Goal: Task Accomplishment & Management: Use online tool/utility

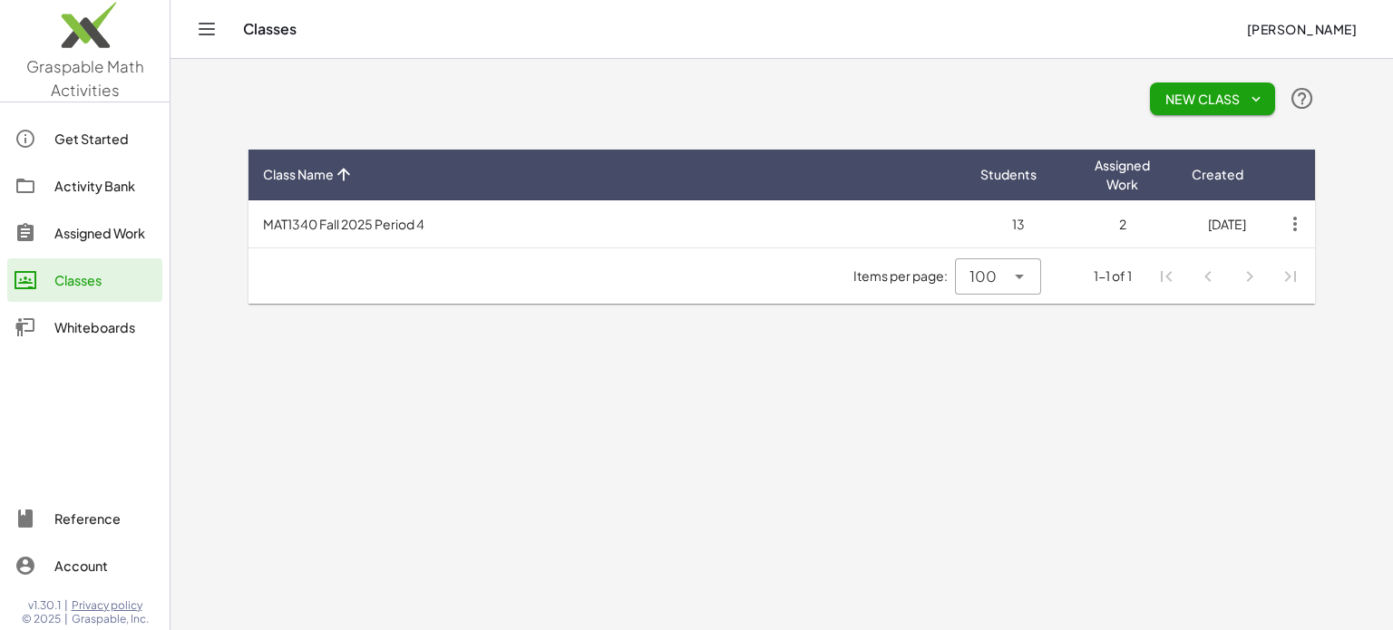
click at [75, 231] on div "Assigned Work" at bounding box center [104, 233] width 101 height 22
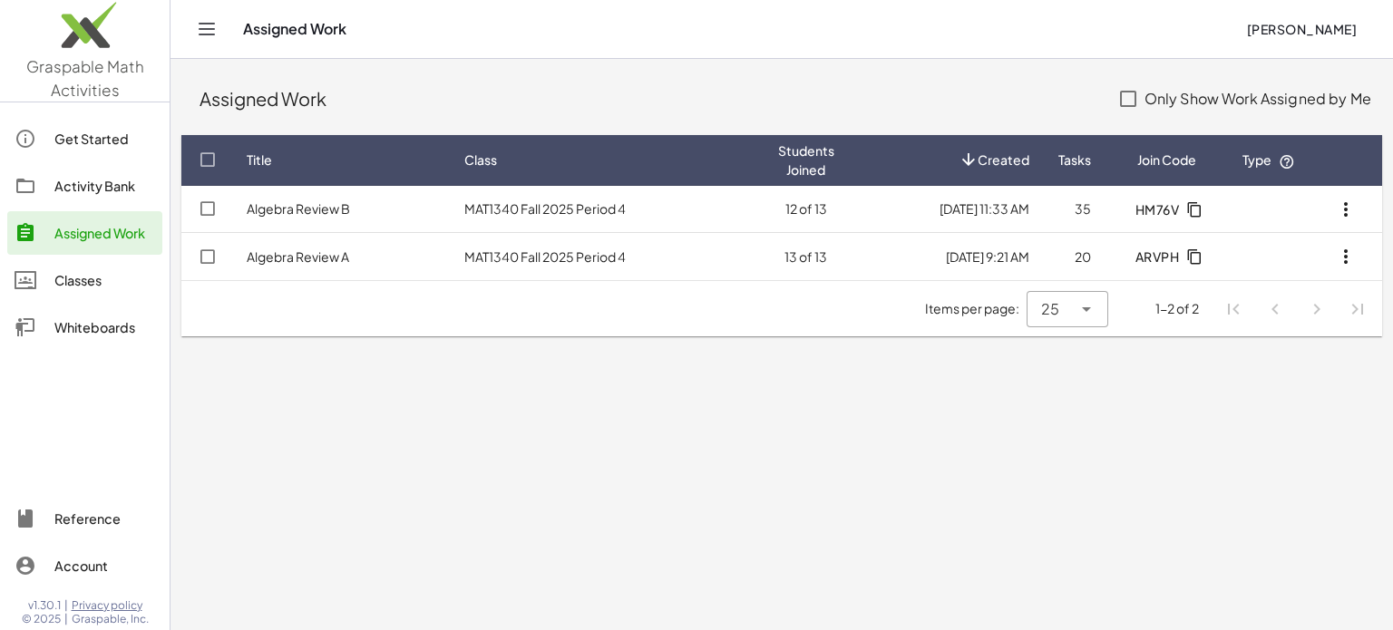
click at [73, 180] on div "Activity Bank" at bounding box center [104, 186] width 101 height 22
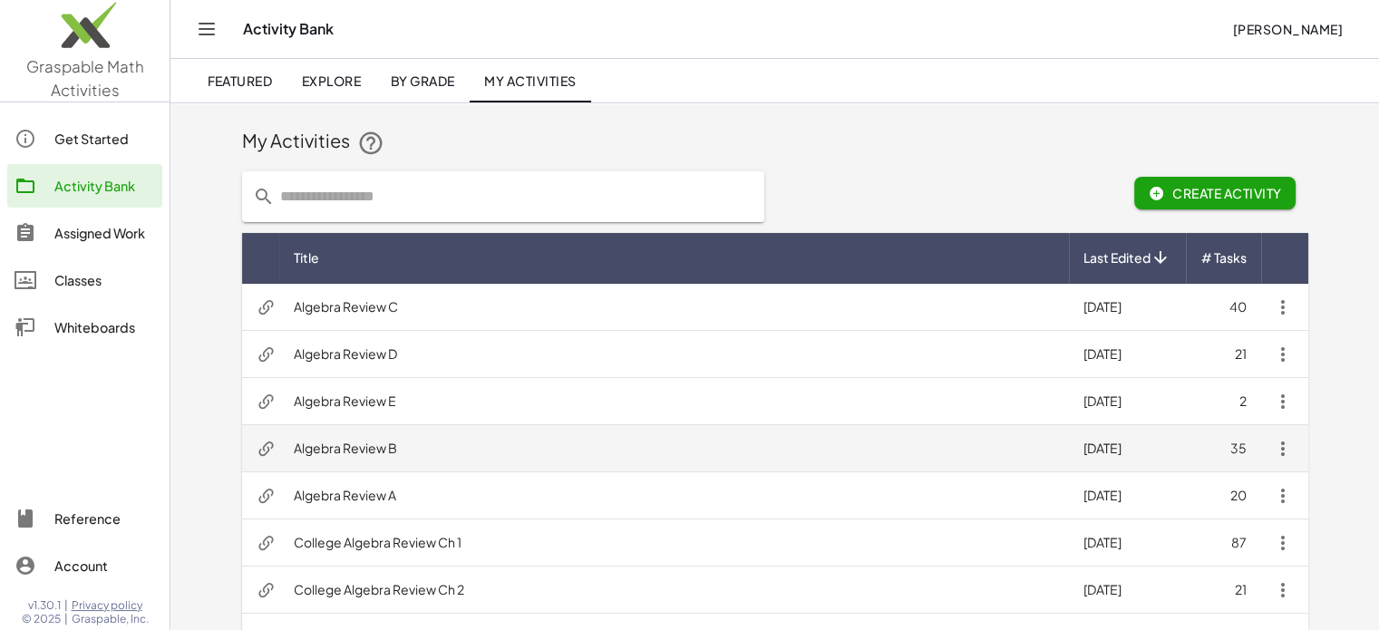
click at [377, 452] on td "Algebra Review B" at bounding box center [674, 448] width 790 height 47
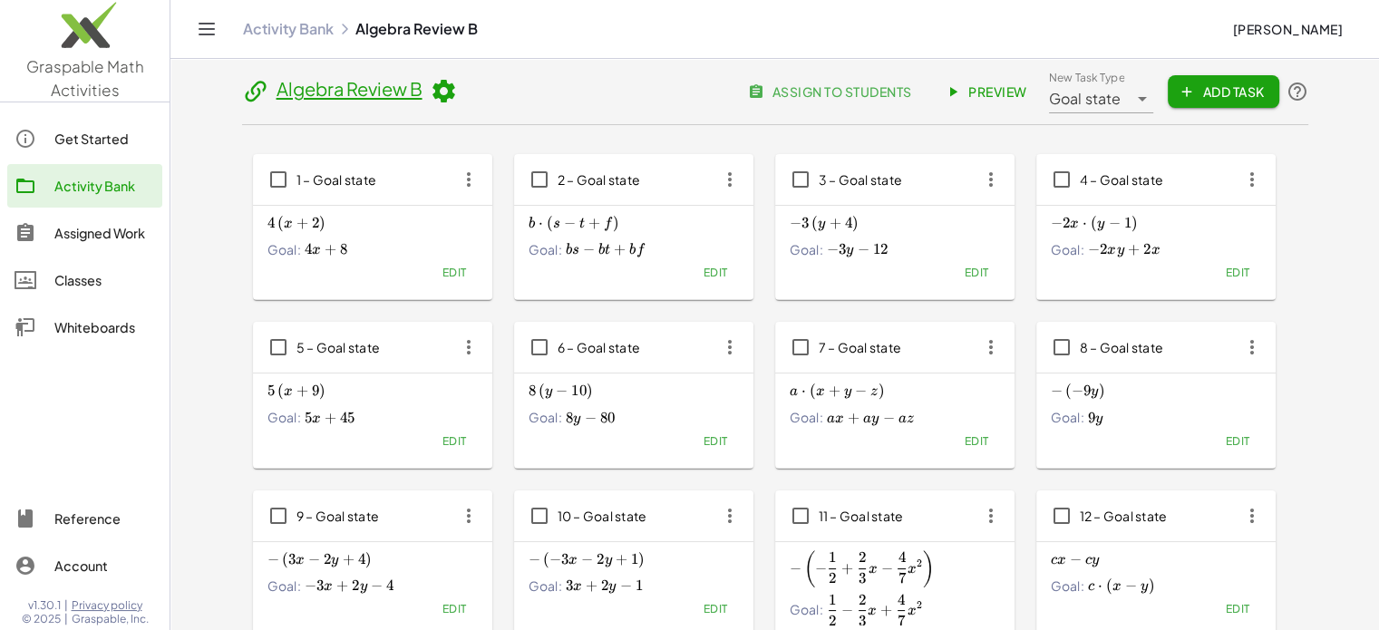
click at [963, 90] on span "Preview" at bounding box center [987, 91] width 79 height 16
click at [77, 193] on div "Activity Bank" at bounding box center [104, 186] width 101 height 22
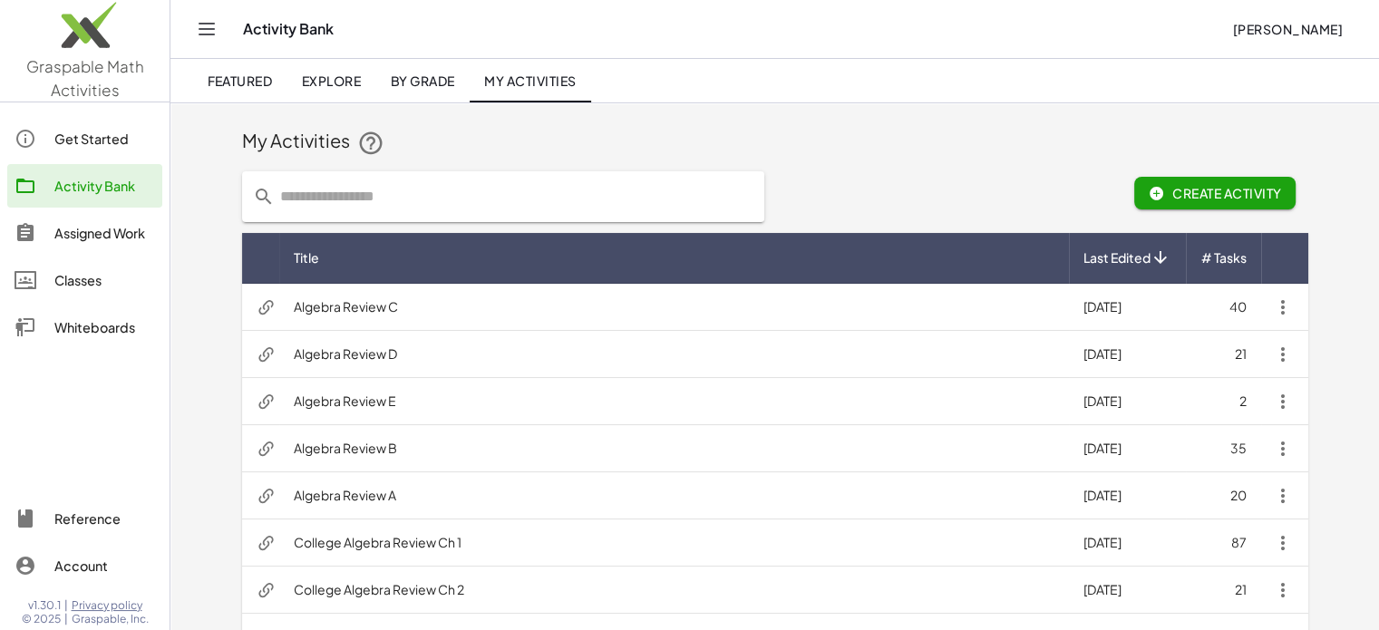
click at [77, 272] on div "Classes" at bounding box center [104, 280] width 101 height 22
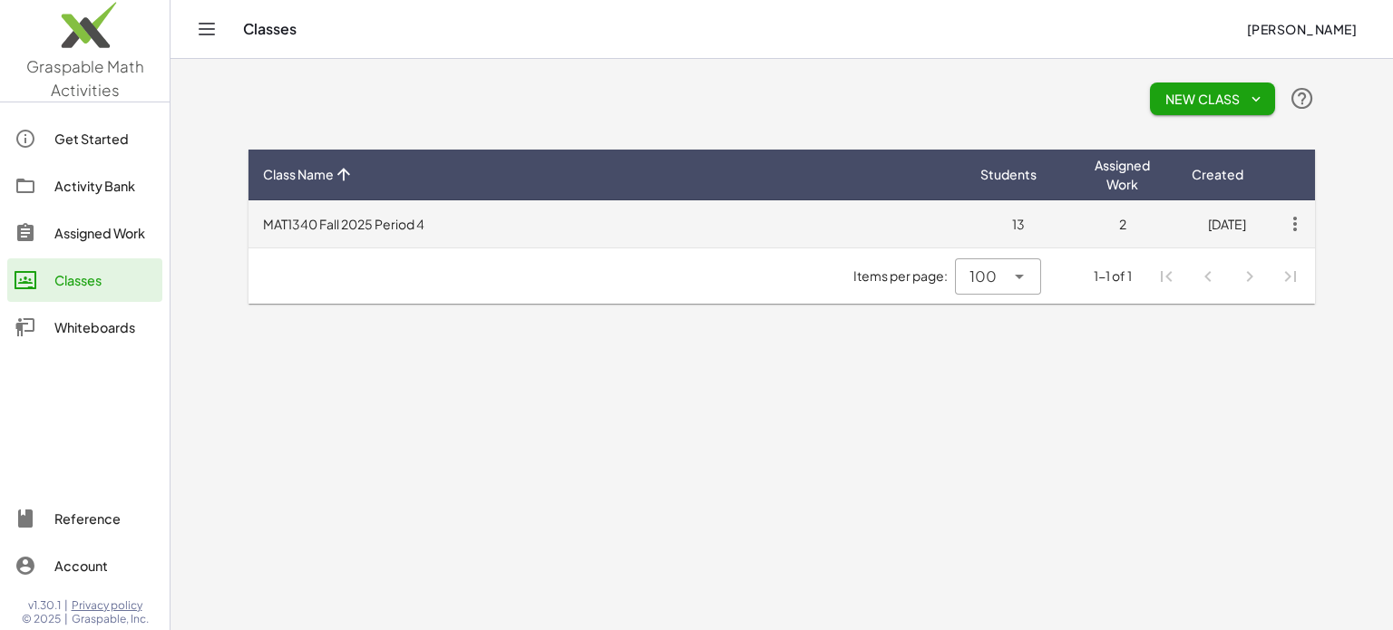
click at [381, 228] on td "MAT1340 Fall 2025 Period 4" at bounding box center [606, 223] width 717 height 47
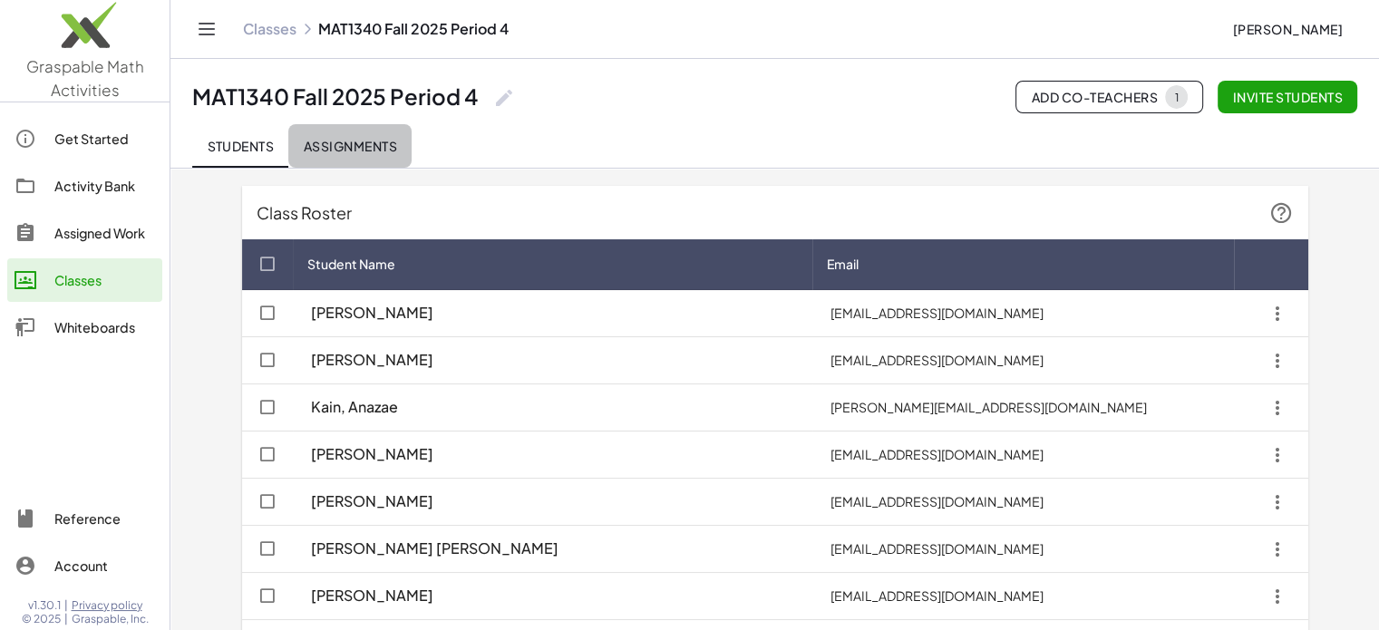
click at [350, 140] on span "Assignments" at bounding box center [350, 146] width 94 height 16
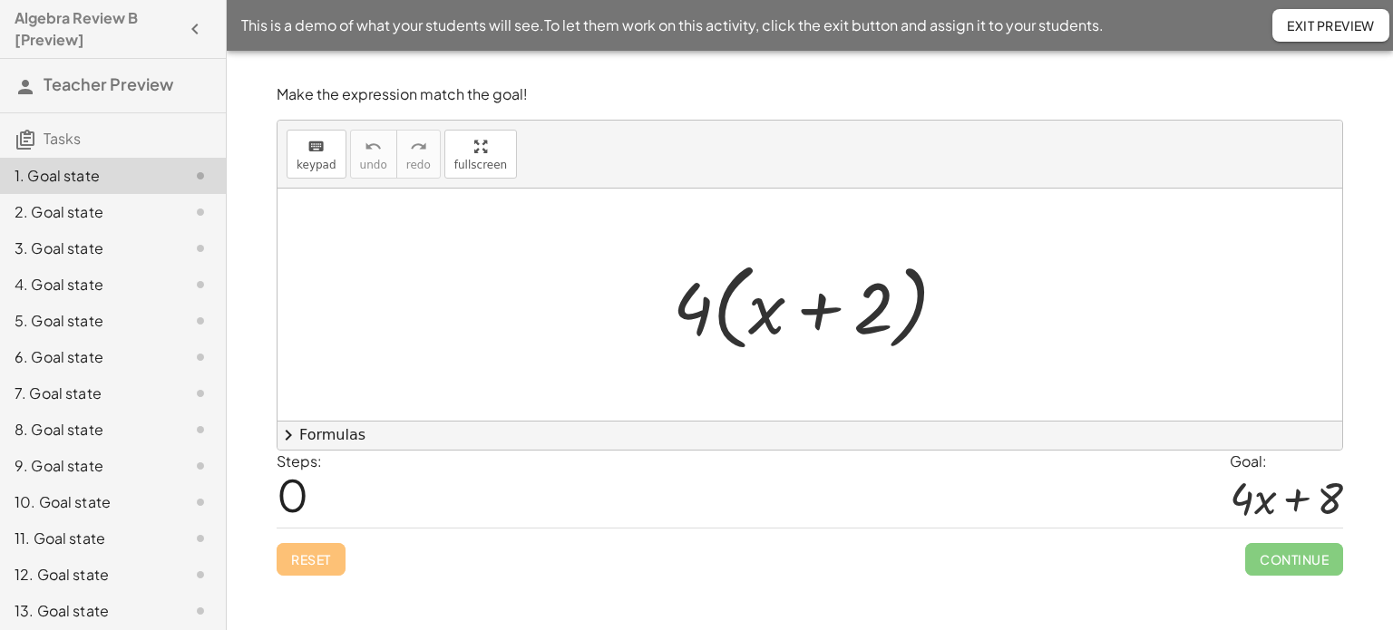
click at [821, 305] on div at bounding box center [817, 305] width 306 height 104
drag, startPoint x: 693, startPoint y: 304, endPoint x: 762, endPoint y: 318, distance: 70.4
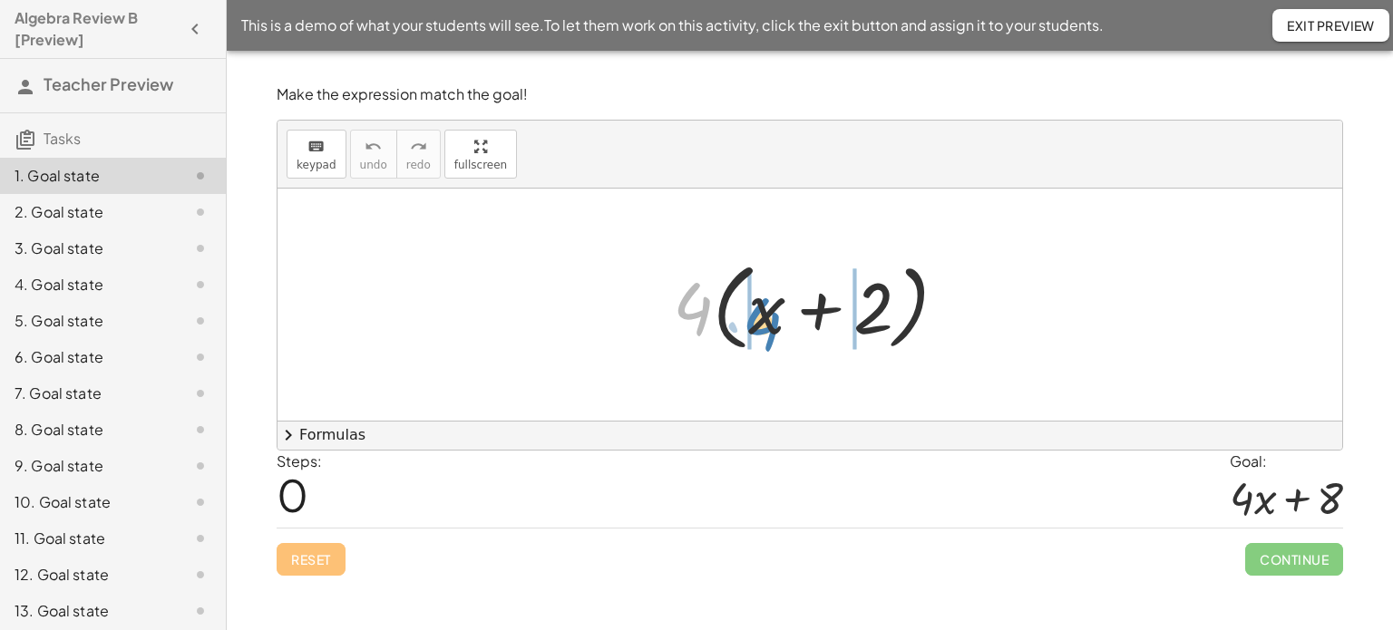
click at [762, 318] on div at bounding box center [817, 305] width 306 height 104
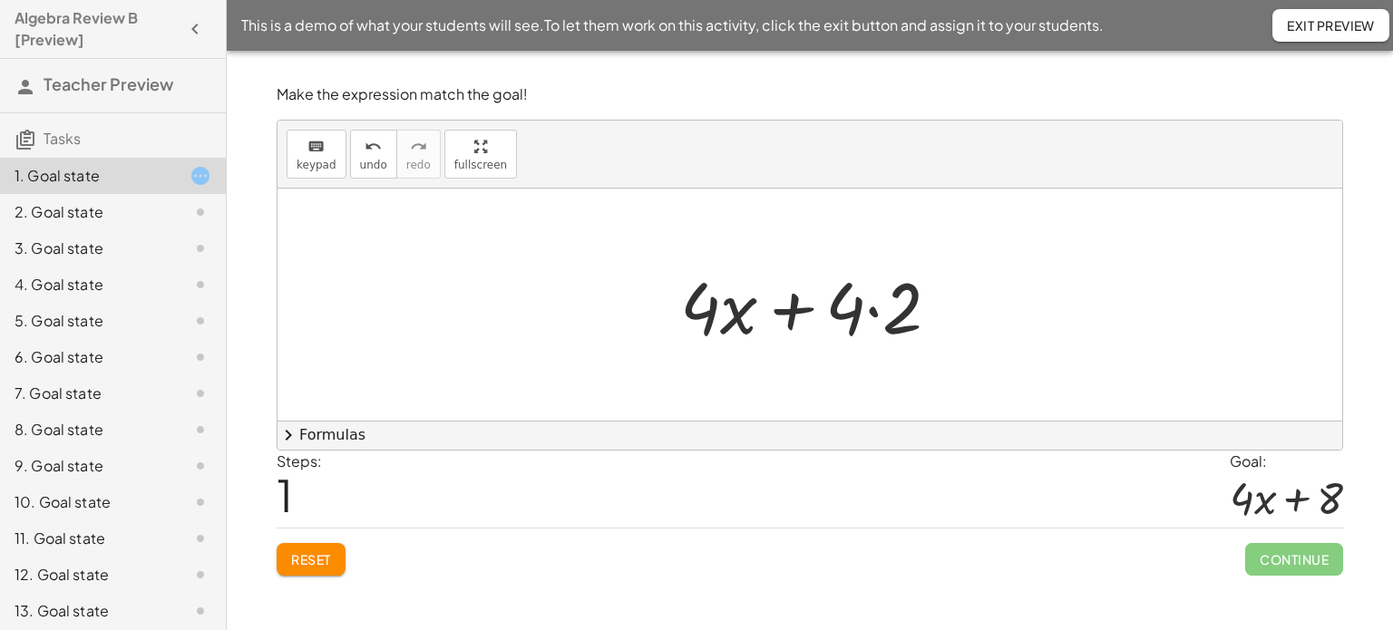
click at [879, 307] on div at bounding box center [817, 304] width 292 height 93
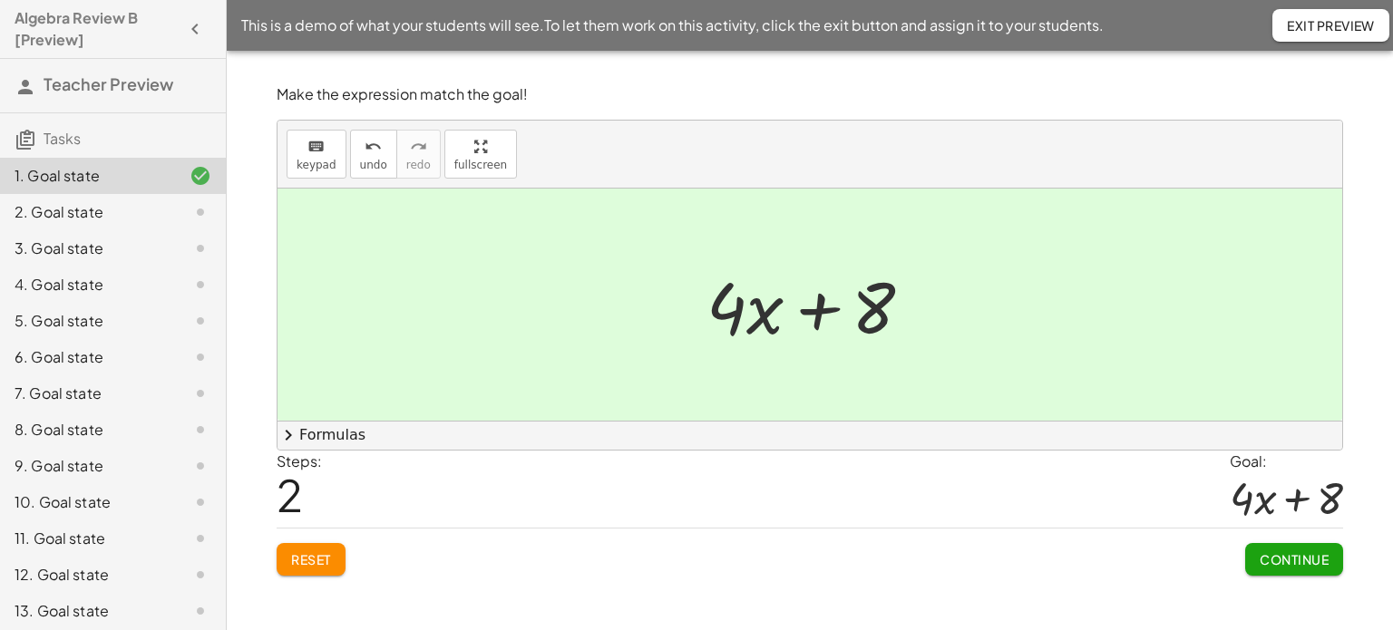
click at [118, 583] on div "12. Goal state" at bounding box center [88, 575] width 146 height 22
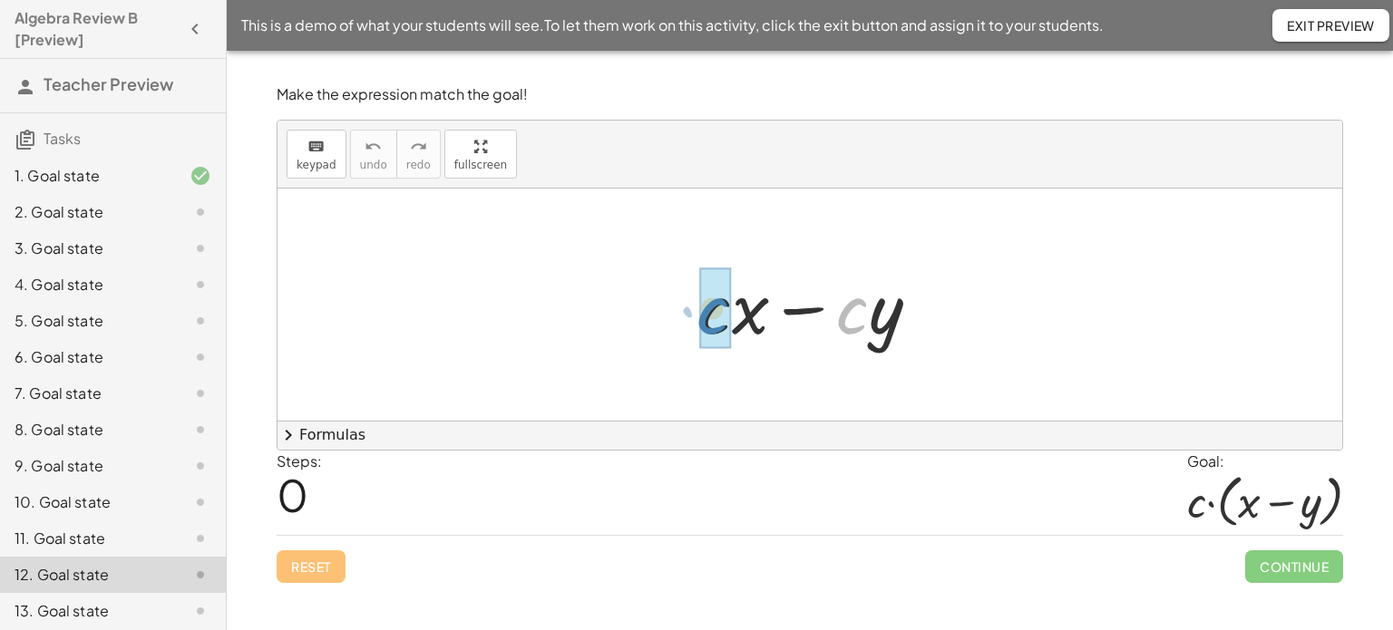
drag, startPoint x: 856, startPoint y: 312, endPoint x: 718, endPoint y: 313, distance: 137.8
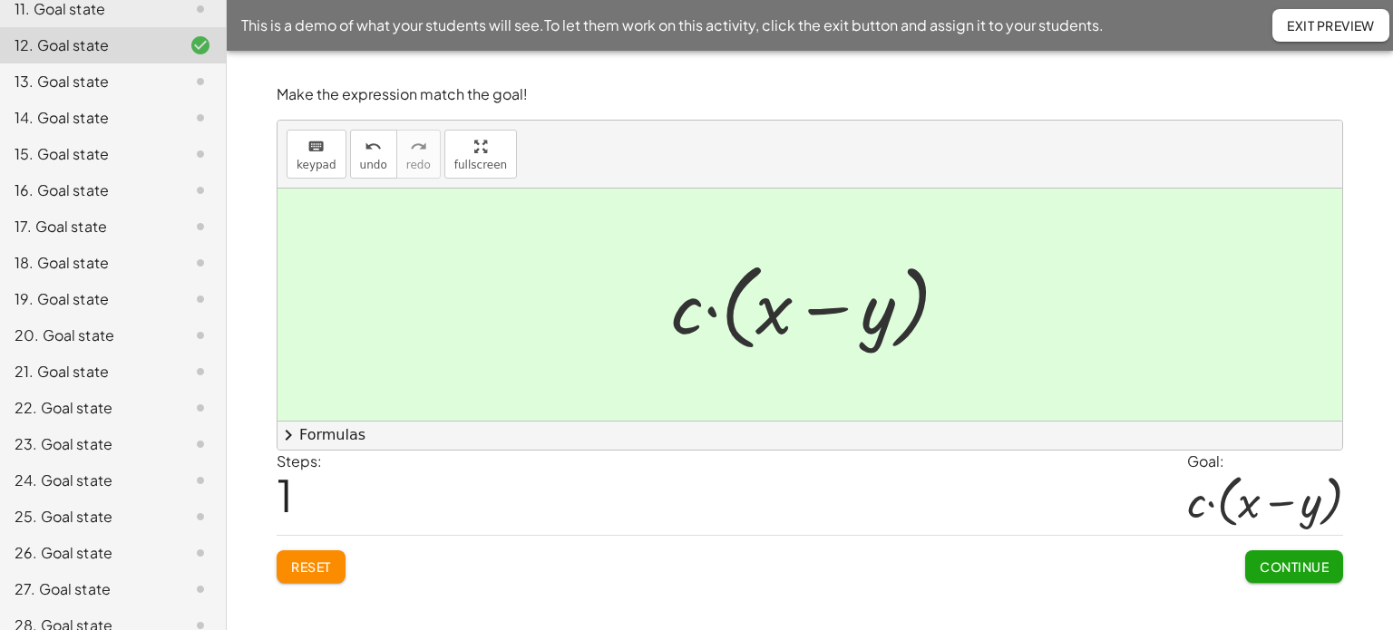
scroll to position [530, 0]
click at [190, 407] on icon at bounding box center [201, 408] width 22 height 22
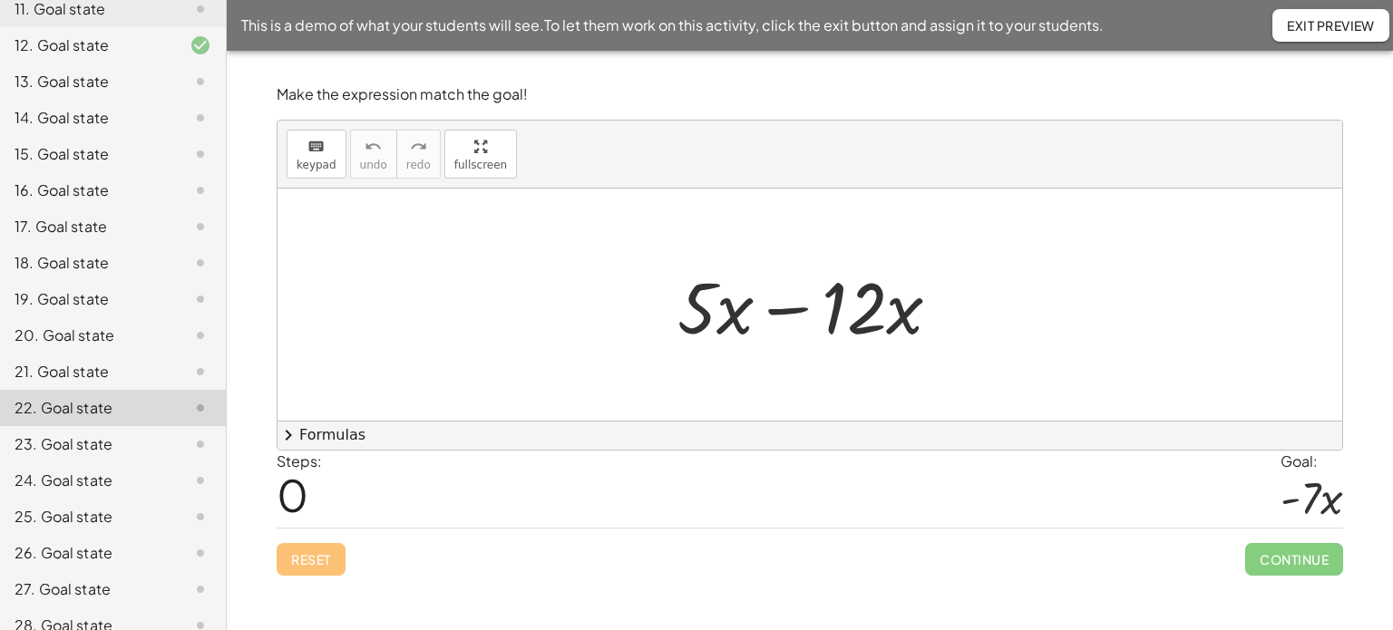
click at [783, 307] on div at bounding box center [816, 304] width 296 height 93
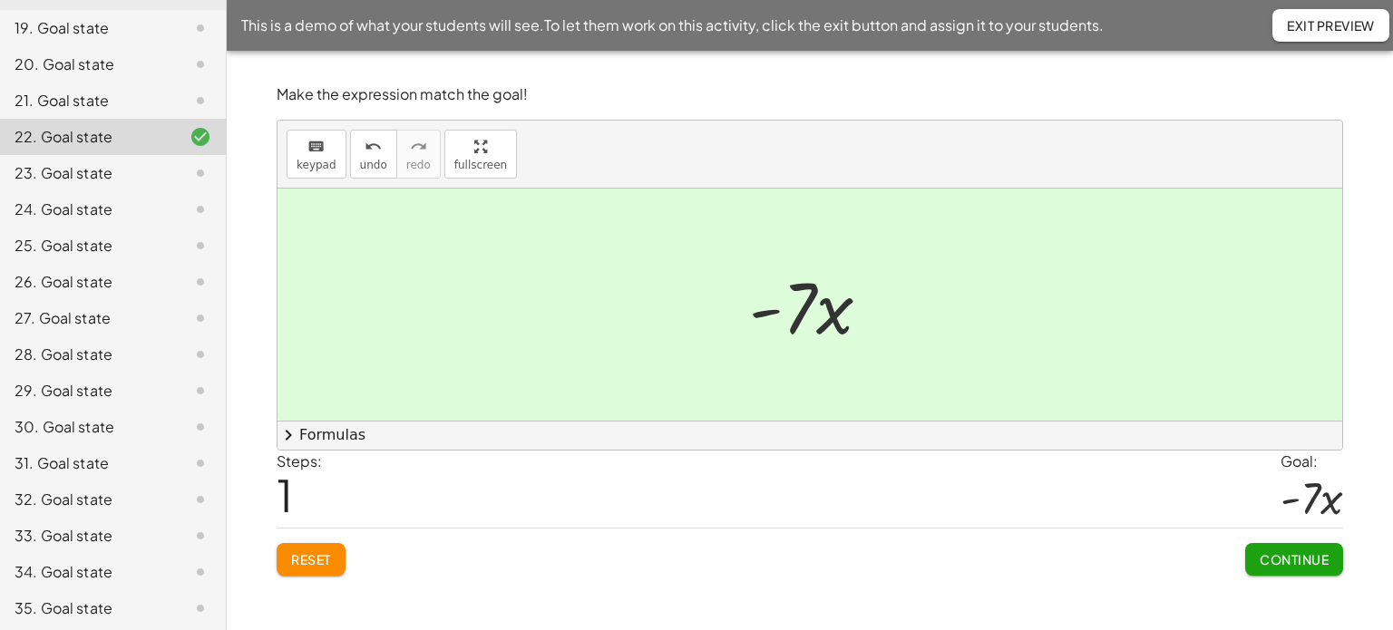
scroll to position [803, 0]
click at [160, 458] on div at bounding box center [185, 461] width 51 height 22
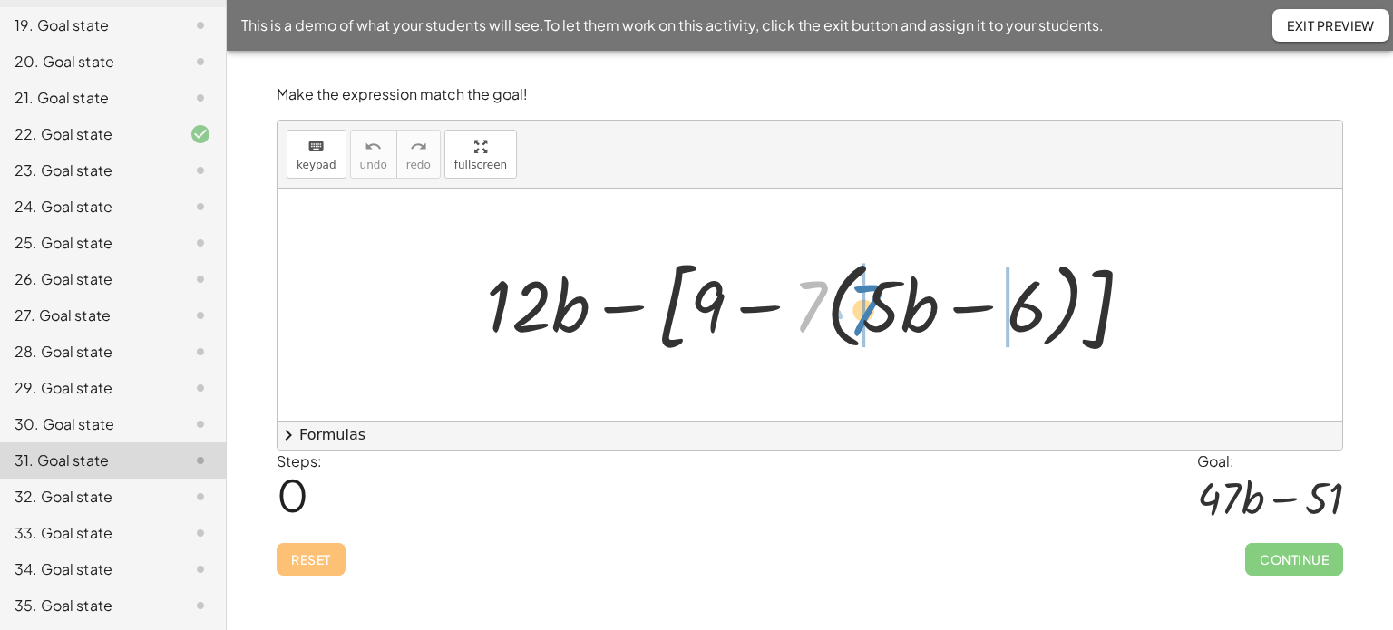
drag, startPoint x: 805, startPoint y: 306, endPoint x: 860, endPoint y: 310, distance: 54.5
click at [860, 310] on div at bounding box center [816, 305] width 679 height 115
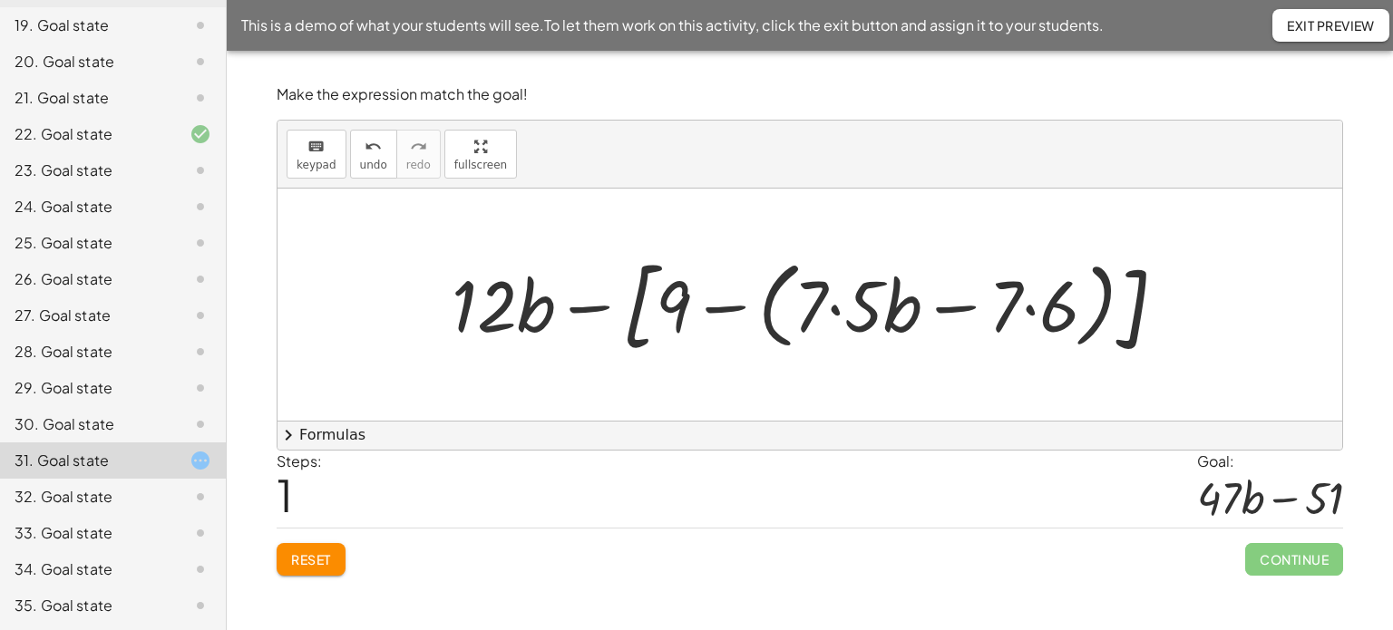
click at [834, 307] on div at bounding box center [816, 305] width 747 height 115
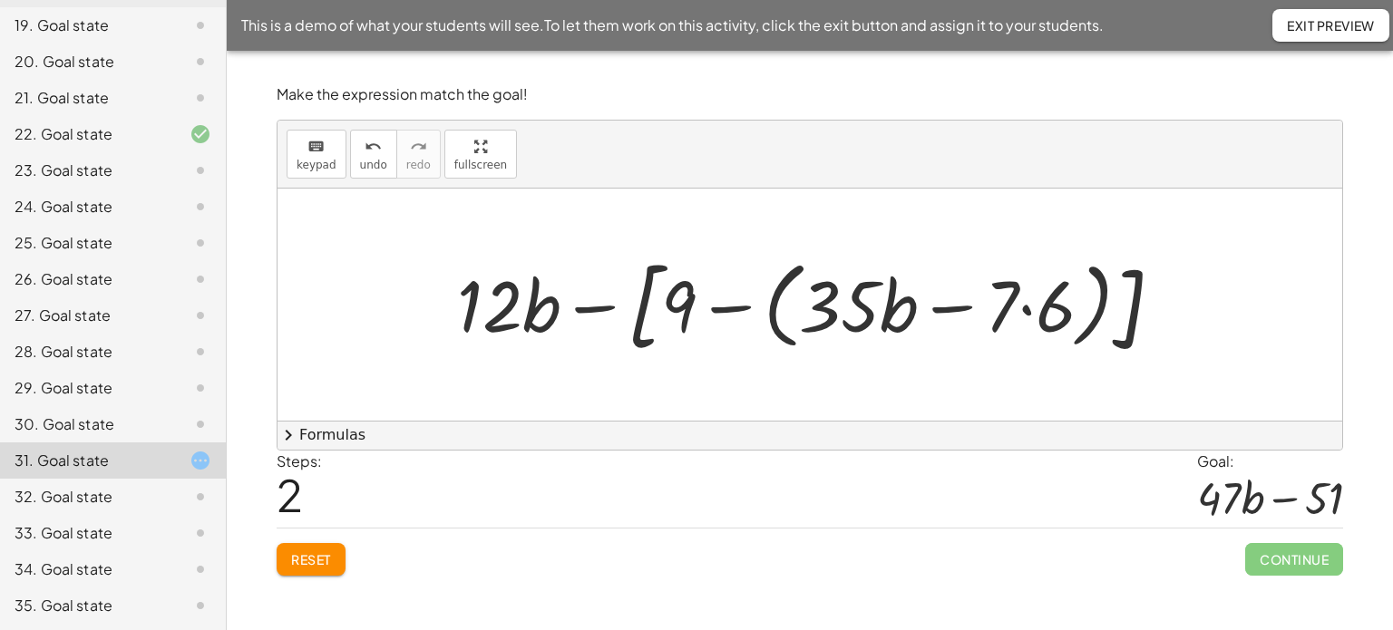
click at [1030, 310] on div at bounding box center [817, 305] width 738 height 115
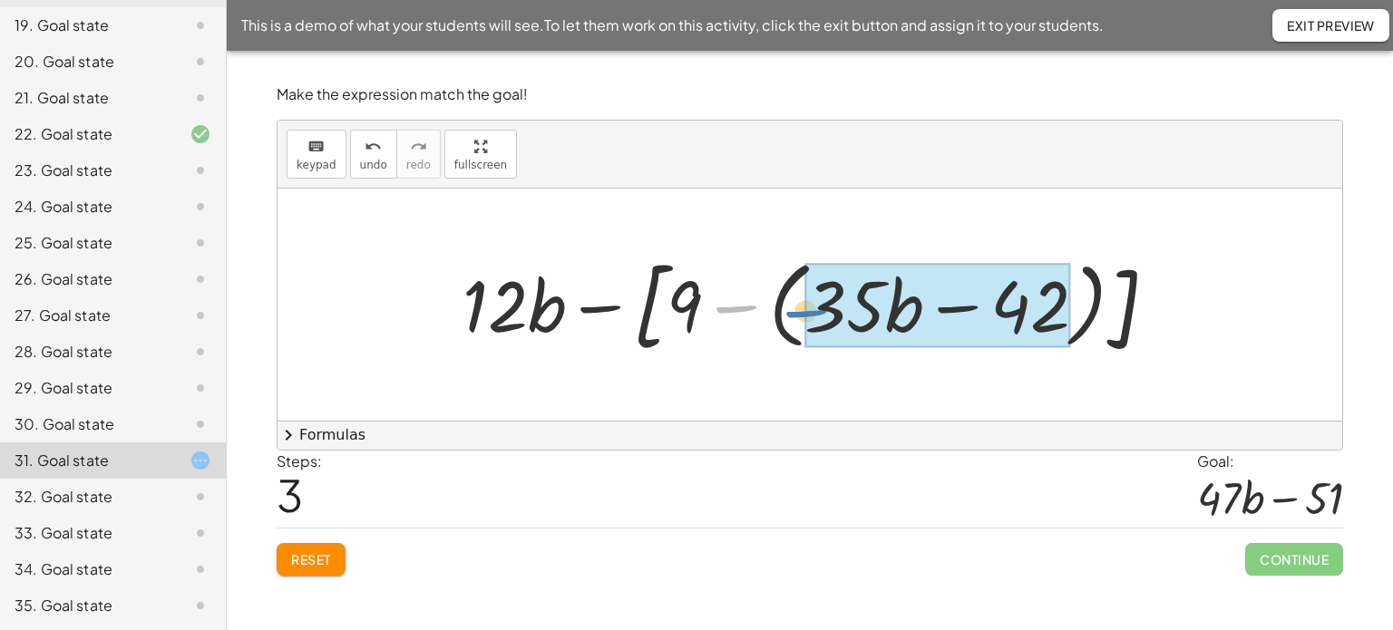
drag, startPoint x: 736, startPoint y: 311, endPoint x: 808, endPoint y: 316, distance: 71.8
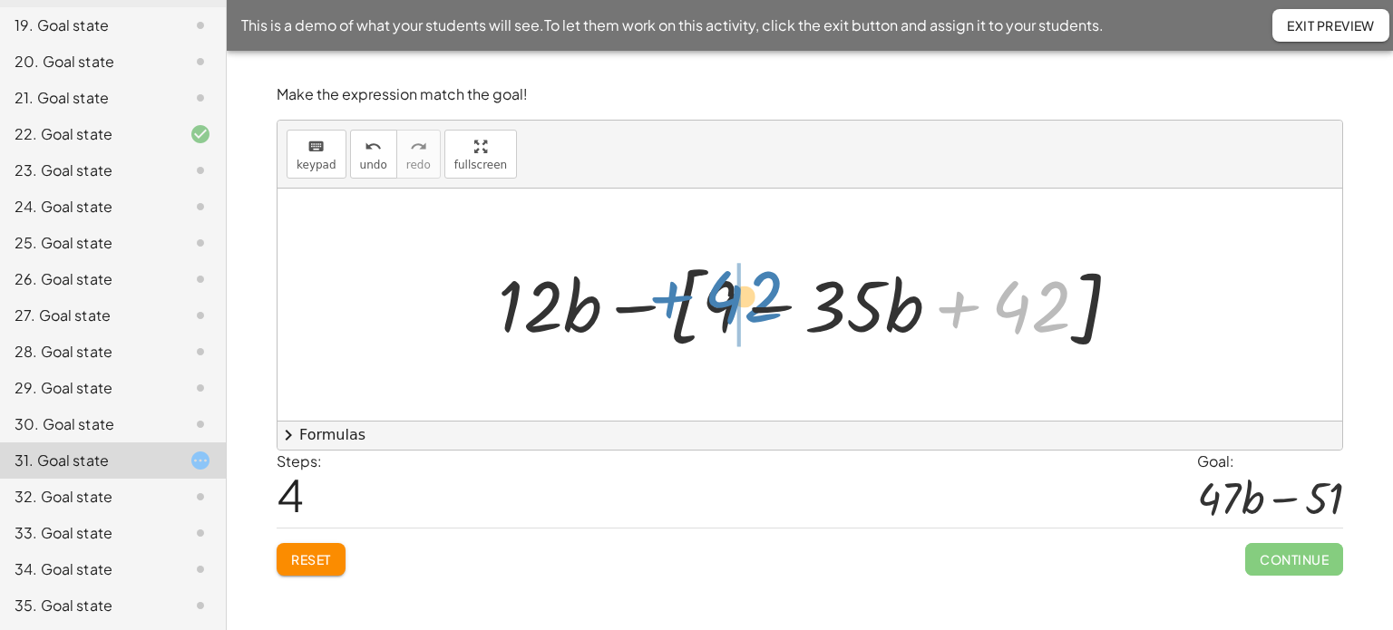
drag, startPoint x: 1019, startPoint y: 310, endPoint x: 733, endPoint y: 302, distance: 286.7
click at [733, 302] on div at bounding box center [817, 305] width 656 height 104
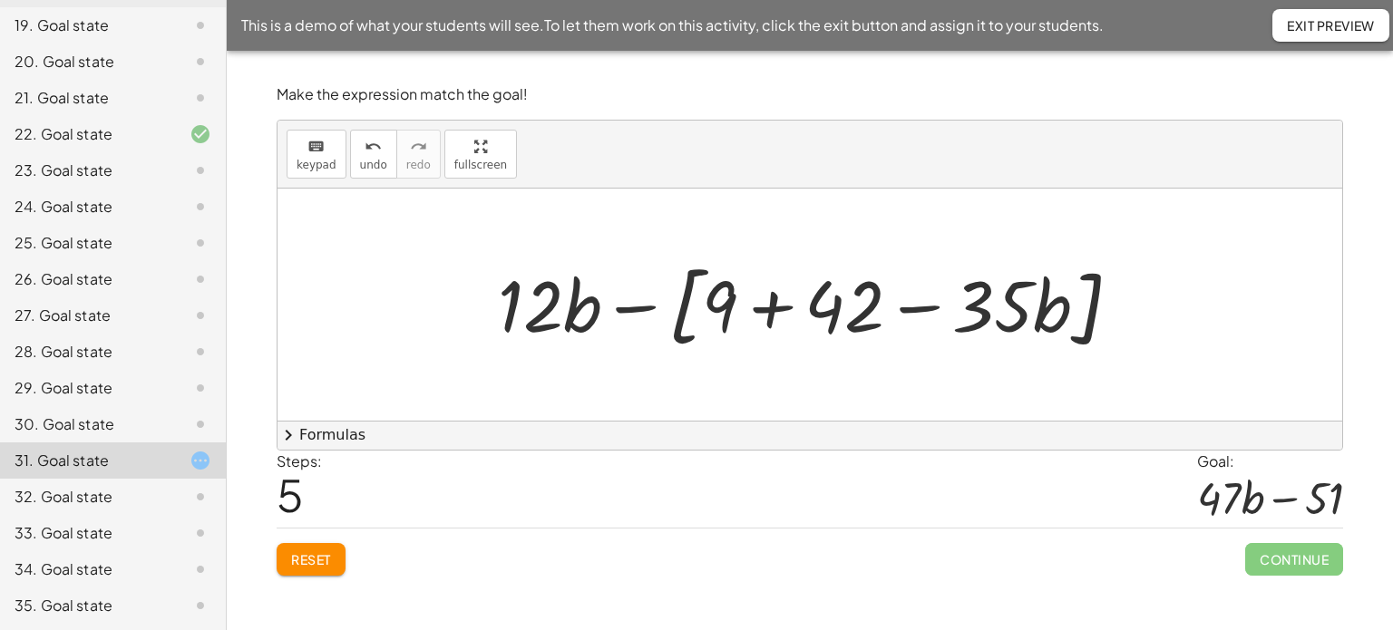
click at [780, 306] on div at bounding box center [817, 305] width 656 height 104
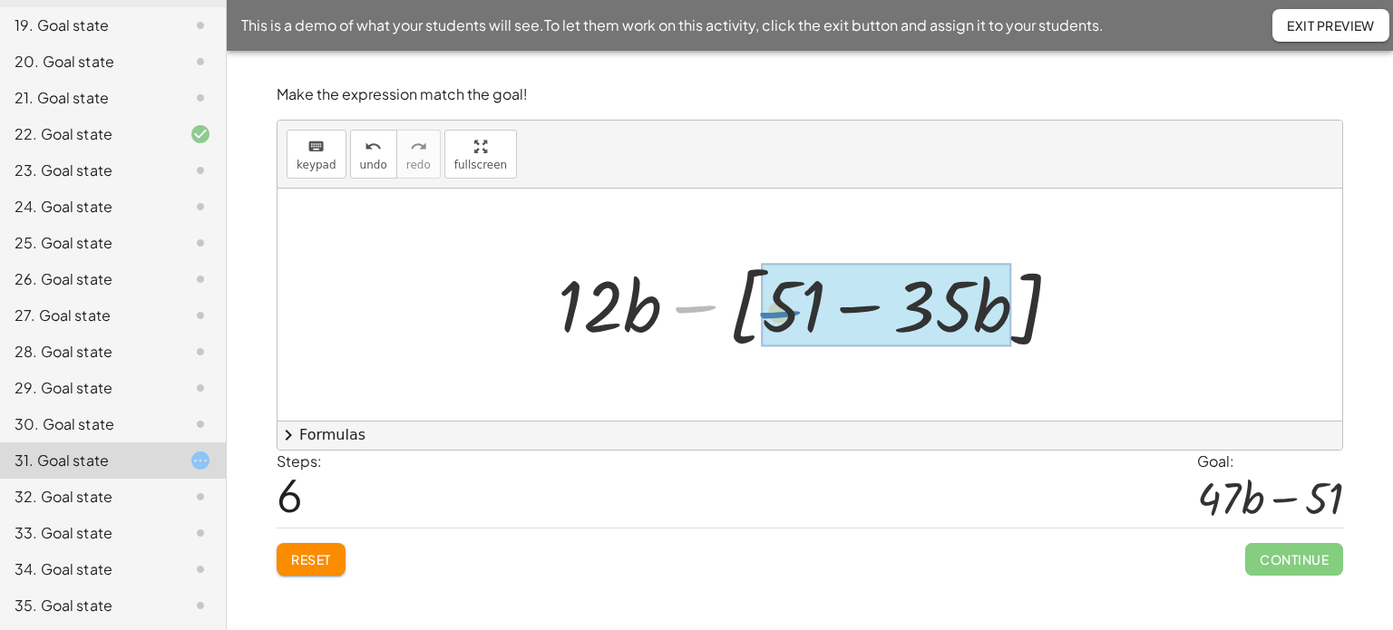
drag, startPoint x: 703, startPoint y: 311, endPoint x: 787, endPoint y: 316, distance: 84.5
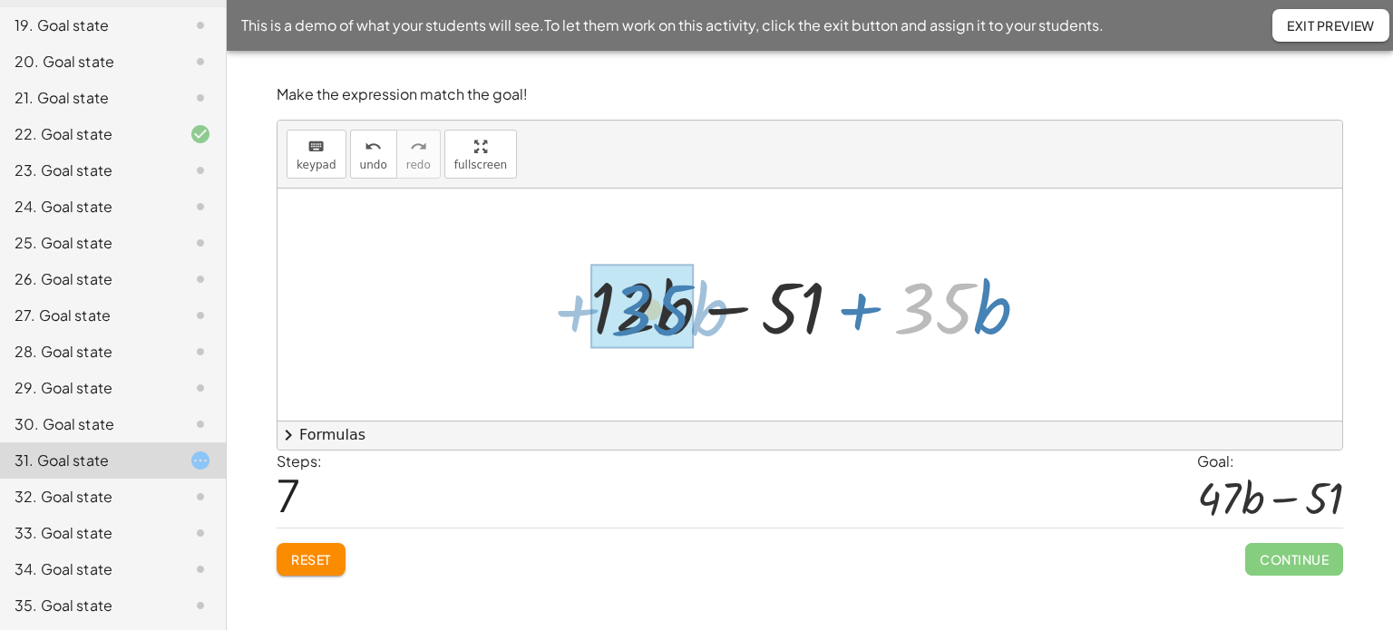
drag, startPoint x: 934, startPoint y: 310, endPoint x: 651, endPoint y: 312, distance: 282.9
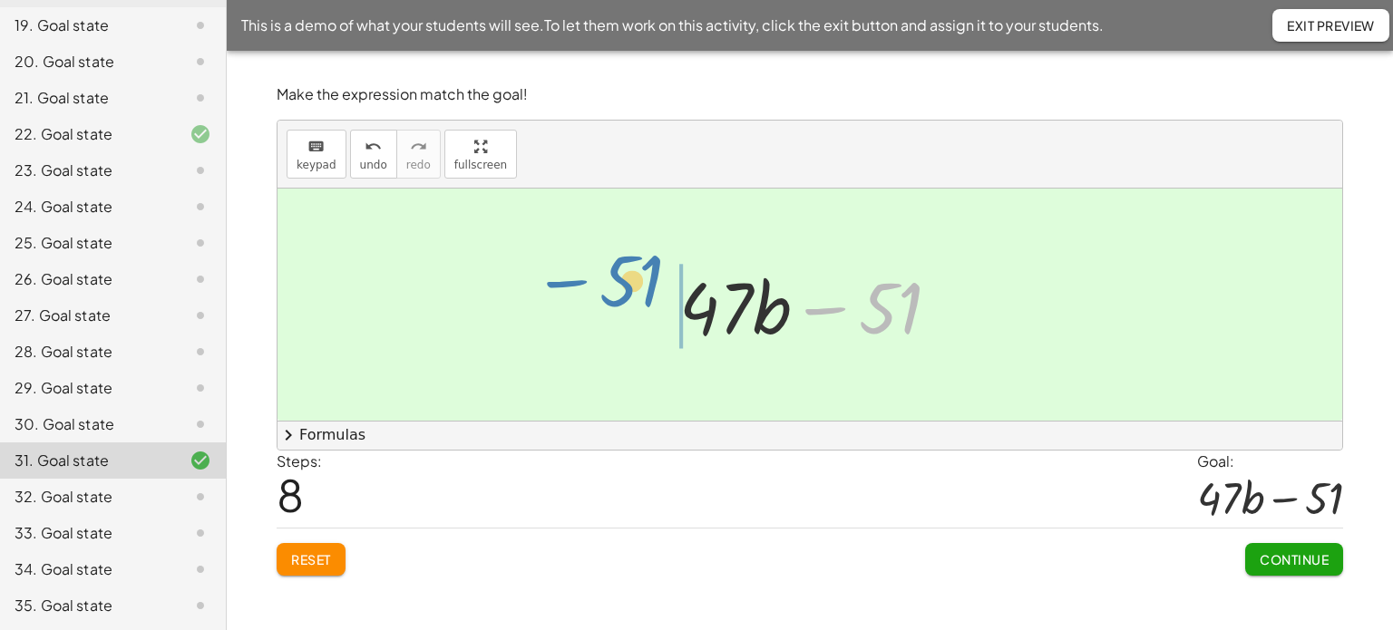
drag, startPoint x: 884, startPoint y: 322, endPoint x: 624, endPoint y: 300, distance: 261.2
click at [624, 300] on div "+ · 12 · b − [ + 9 − · 7 · ( + · 5 · b − 6 ) ] + · 12 · b − [ + 9 − ( + · 7 · 5…" at bounding box center [809, 305] width 1065 height 232
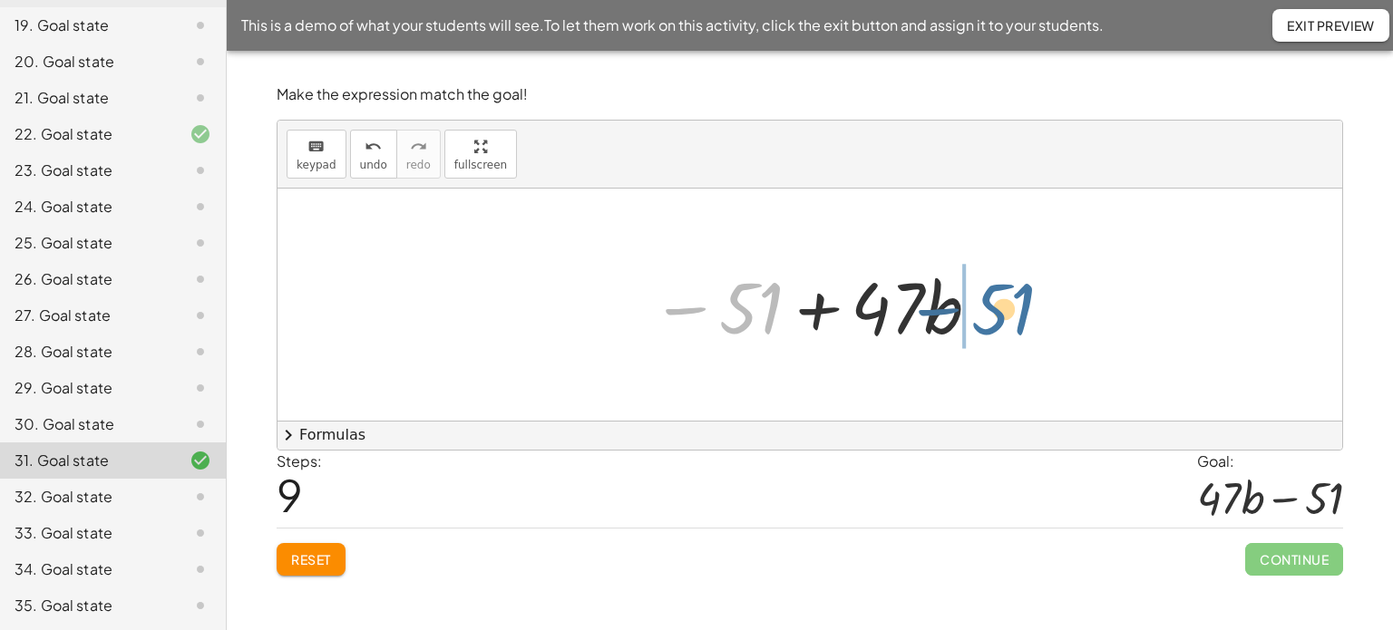
drag, startPoint x: 753, startPoint y: 307, endPoint x: 1008, endPoint y: 313, distance: 255.8
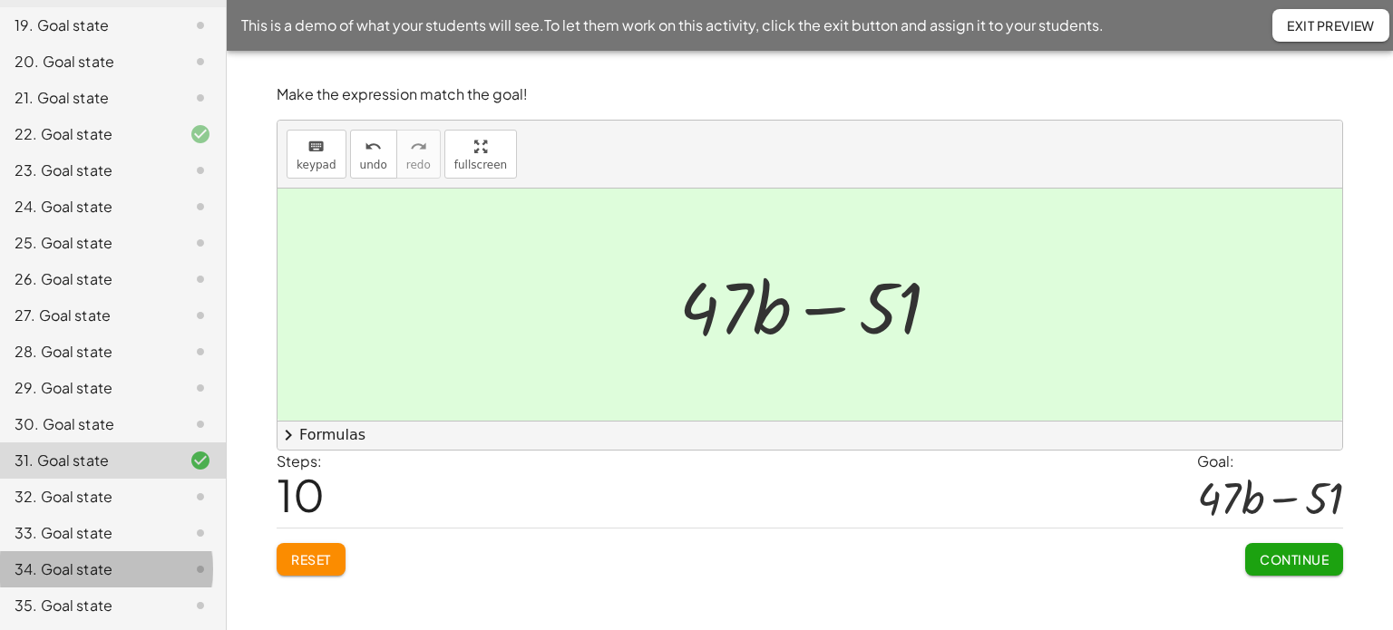
click at [105, 573] on div "34. Goal state" at bounding box center [88, 570] width 146 height 22
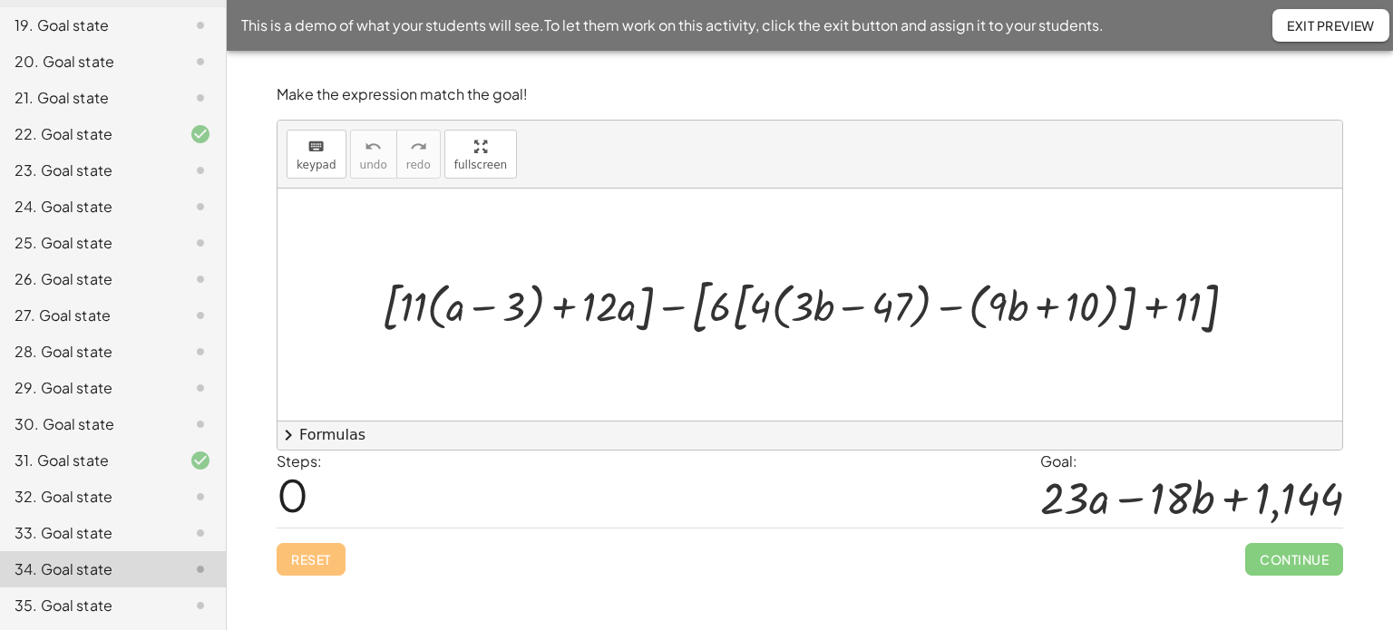
click at [112, 603] on div "35. Goal state" at bounding box center [88, 606] width 146 height 22
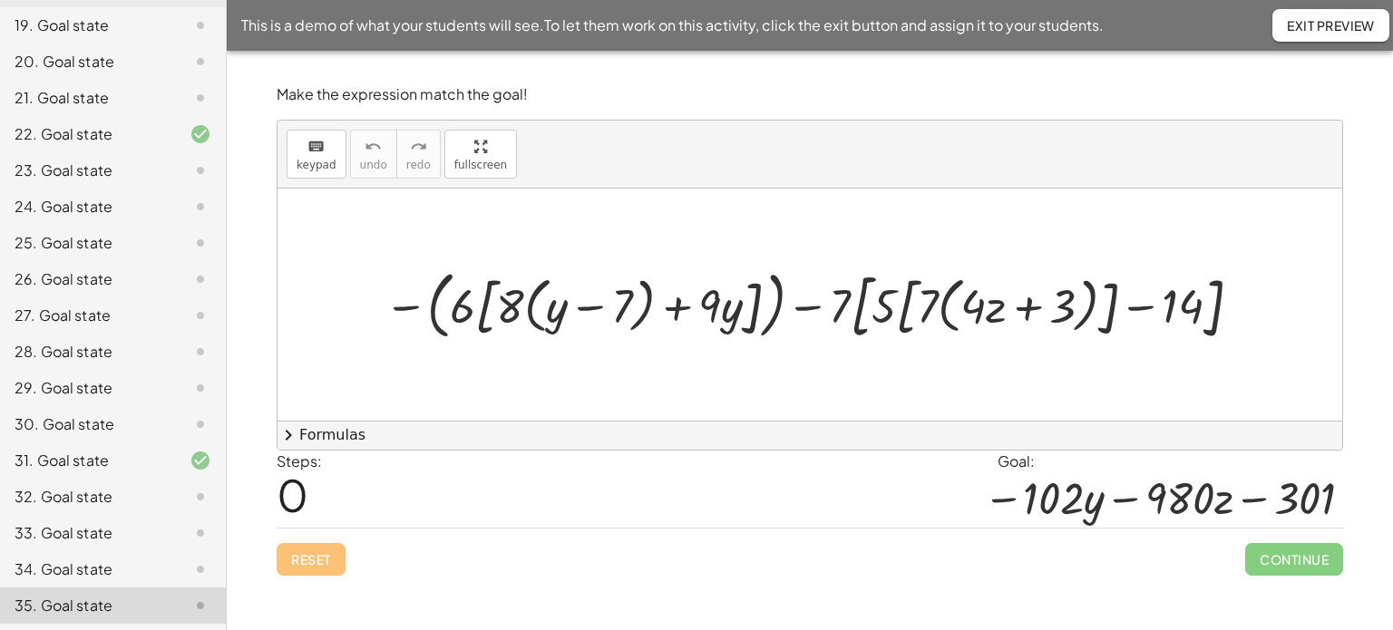
click at [89, 569] on div "34. Goal state" at bounding box center [88, 570] width 146 height 22
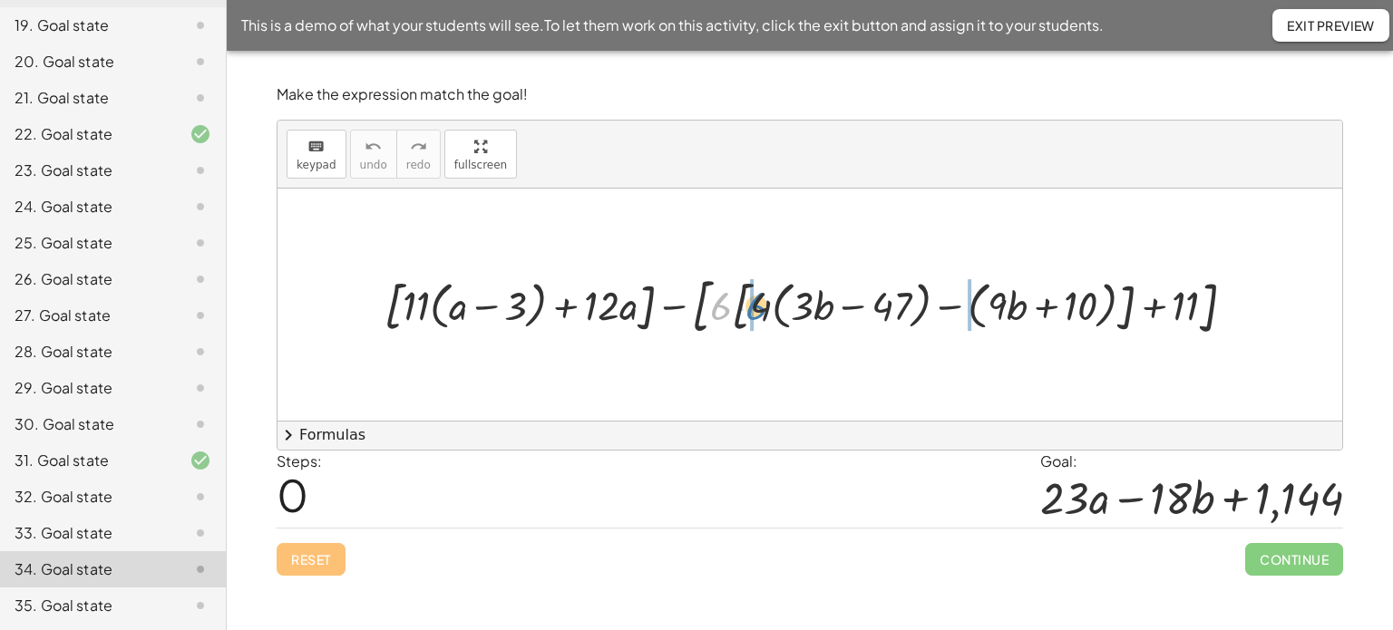
drag, startPoint x: 725, startPoint y: 308, endPoint x: 761, endPoint y: 308, distance: 36.3
click at [761, 308] on div at bounding box center [816, 304] width 882 height 73
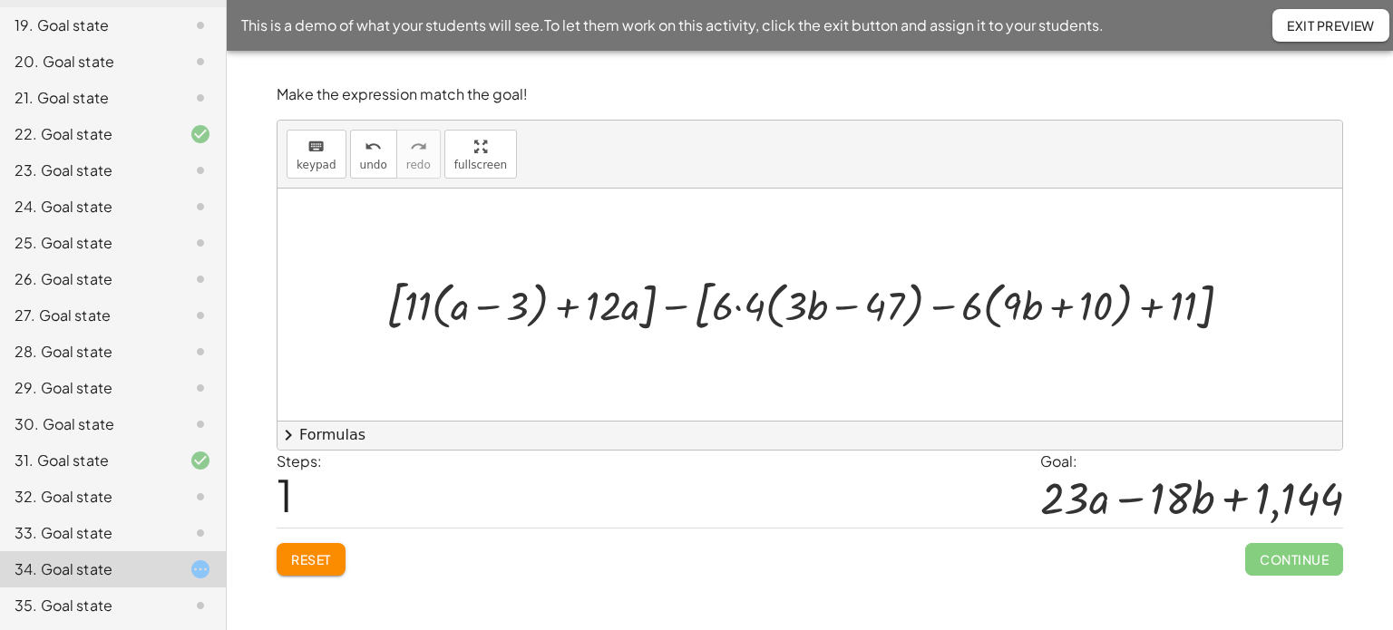
click at [734, 303] on div at bounding box center [816, 304] width 878 height 67
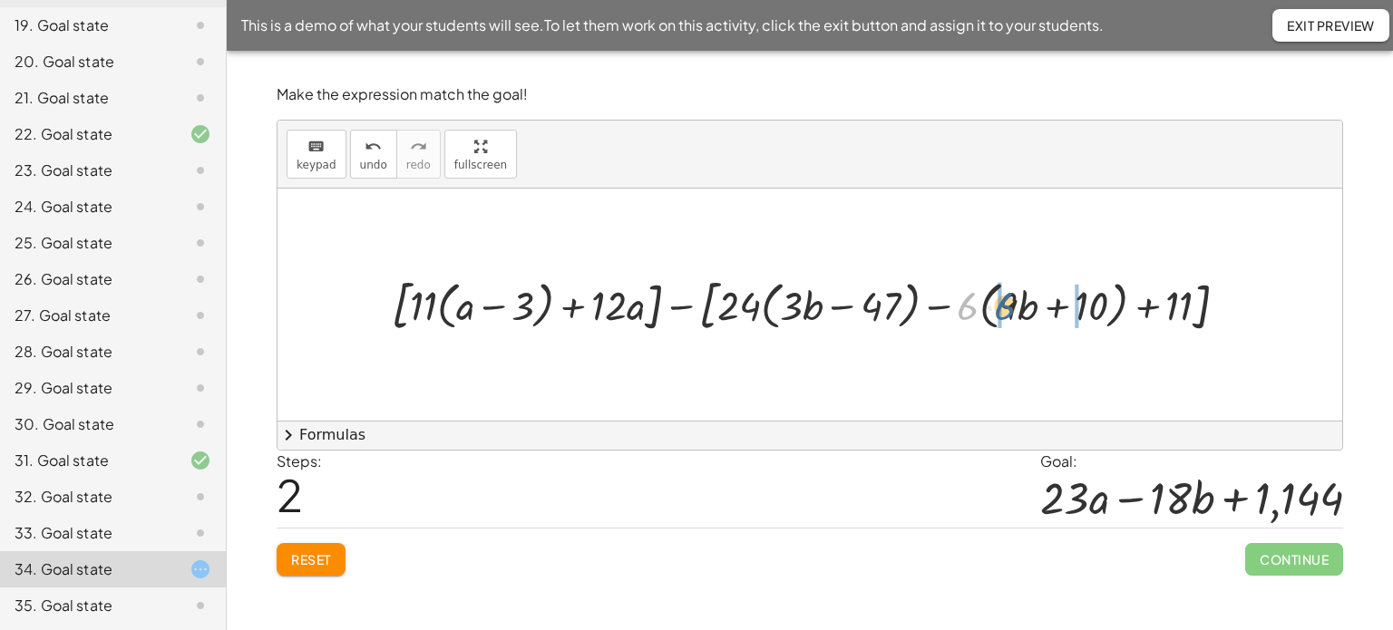
drag, startPoint x: 968, startPoint y: 311, endPoint x: 1007, endPoint y: 312, distance: 38.1
click at [1007, 312] on div at bounding box center [817, 304] width 869 height 67
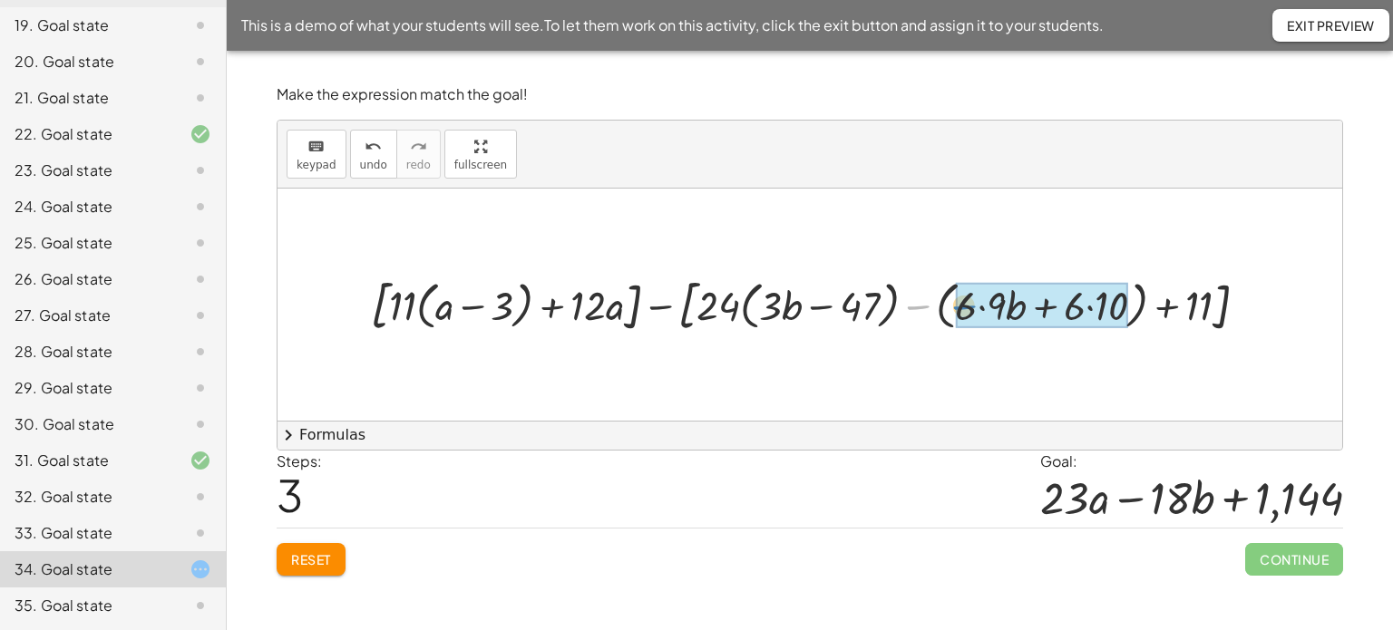
drag, startPoint x: 918, startPoint y: 306, endPoint x: 968, endPoint y: 305, distance: 49.9
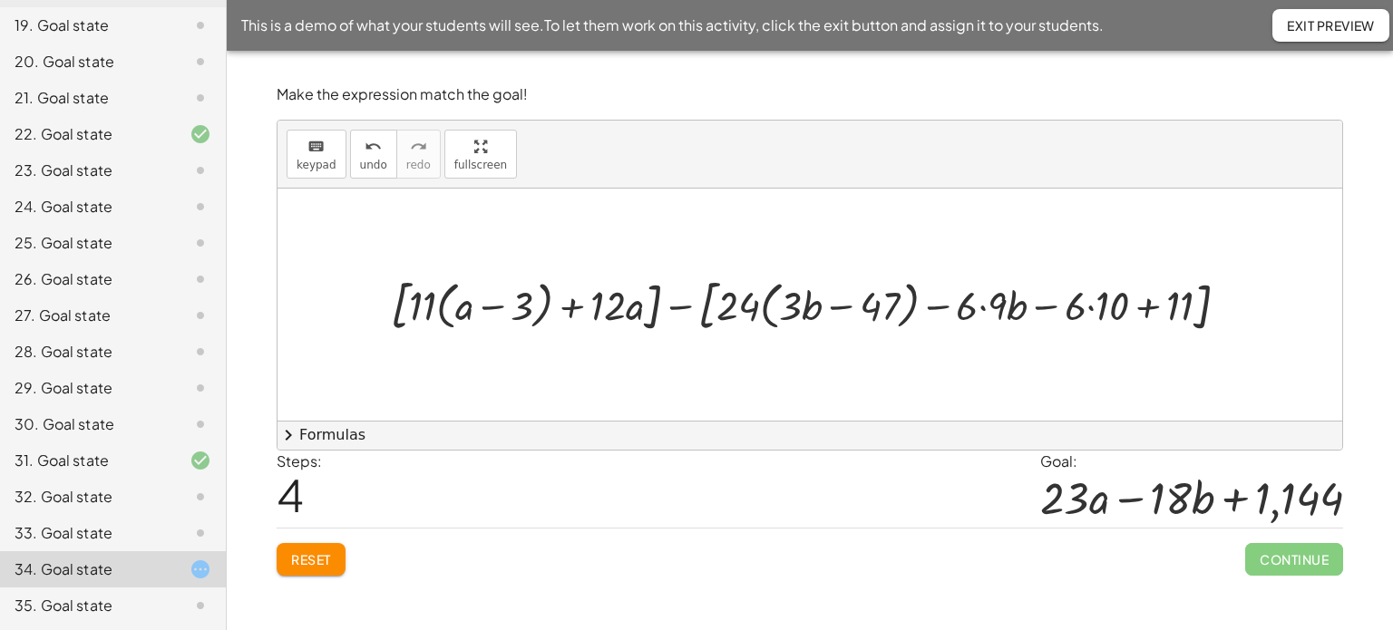
click at [983, 302] on div at bounding box center [817, 304] width 871 height 67
click at [1085, 304] on div at bounding box center [816, 304] width 862 height 67
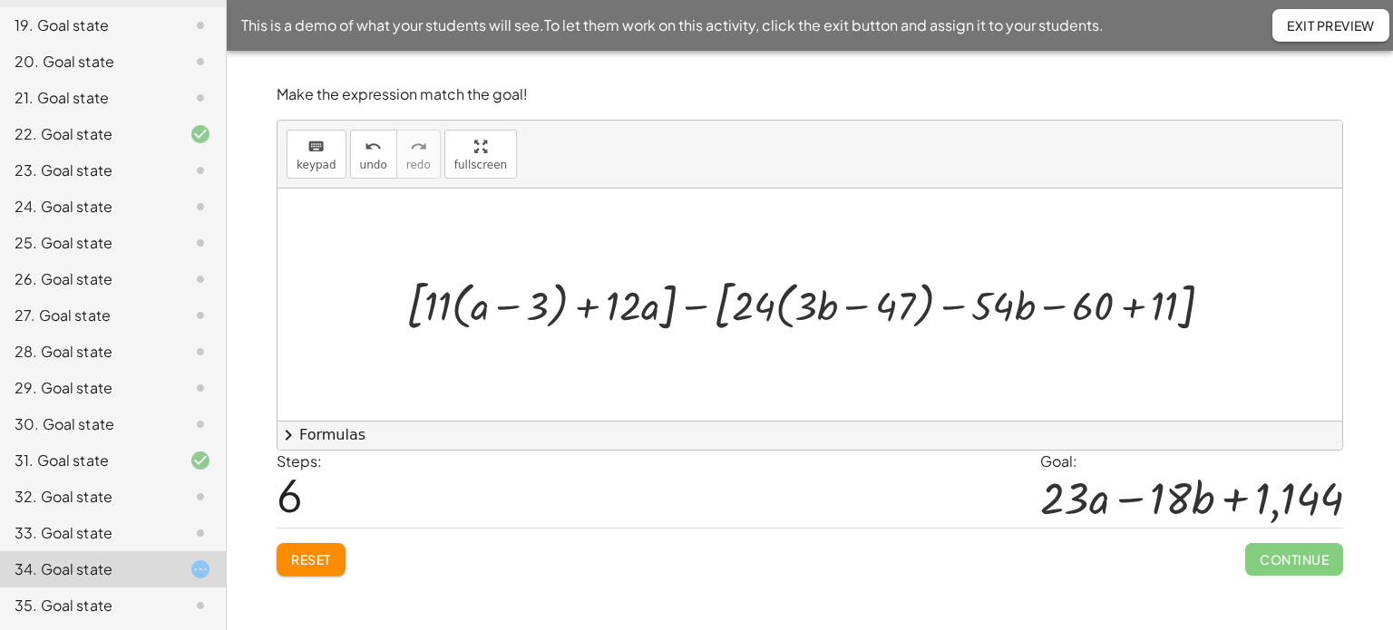
click at [1131, 304] on div at bounding box center [817, 304] width 840 height 67
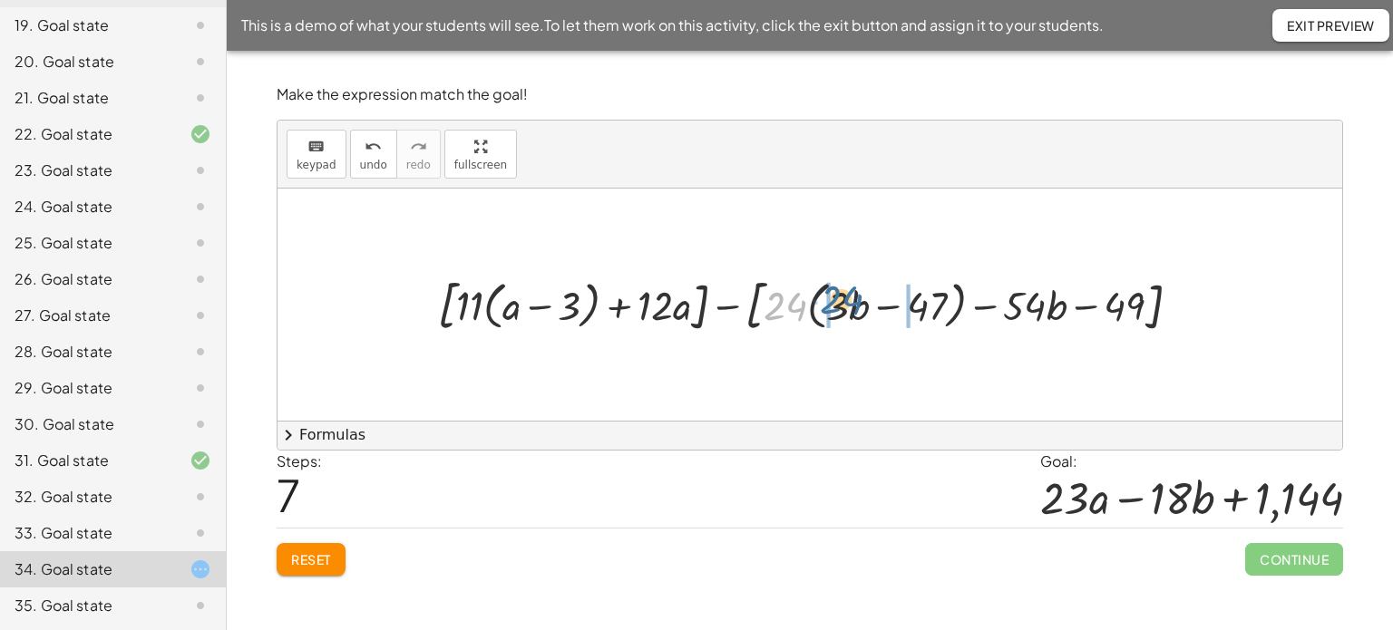
drag, startPoint x: 785, startPoint y: 303, endPoint x: 841, endPoint y: 297, distance: 56.5
click at [841, 297] on div at bounding box center [816, 304] width 774 height 67
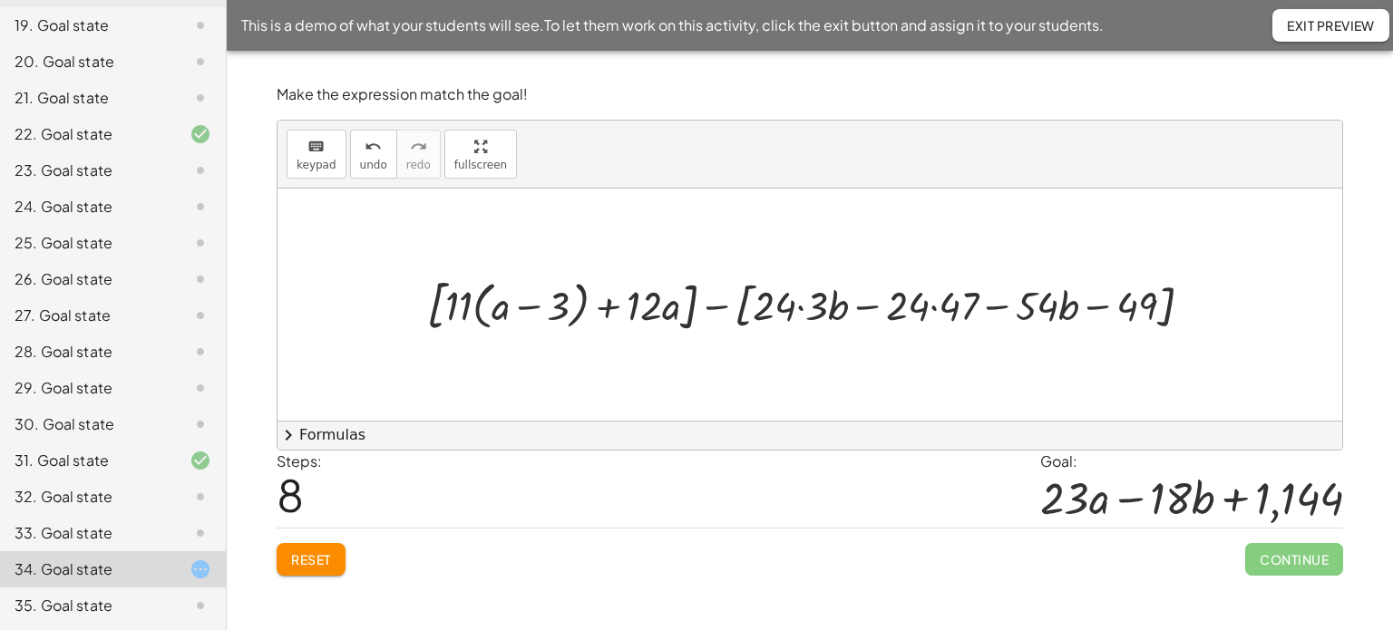
click at [804, 304] on div at bounding box center [817, 304] width 798 height 67
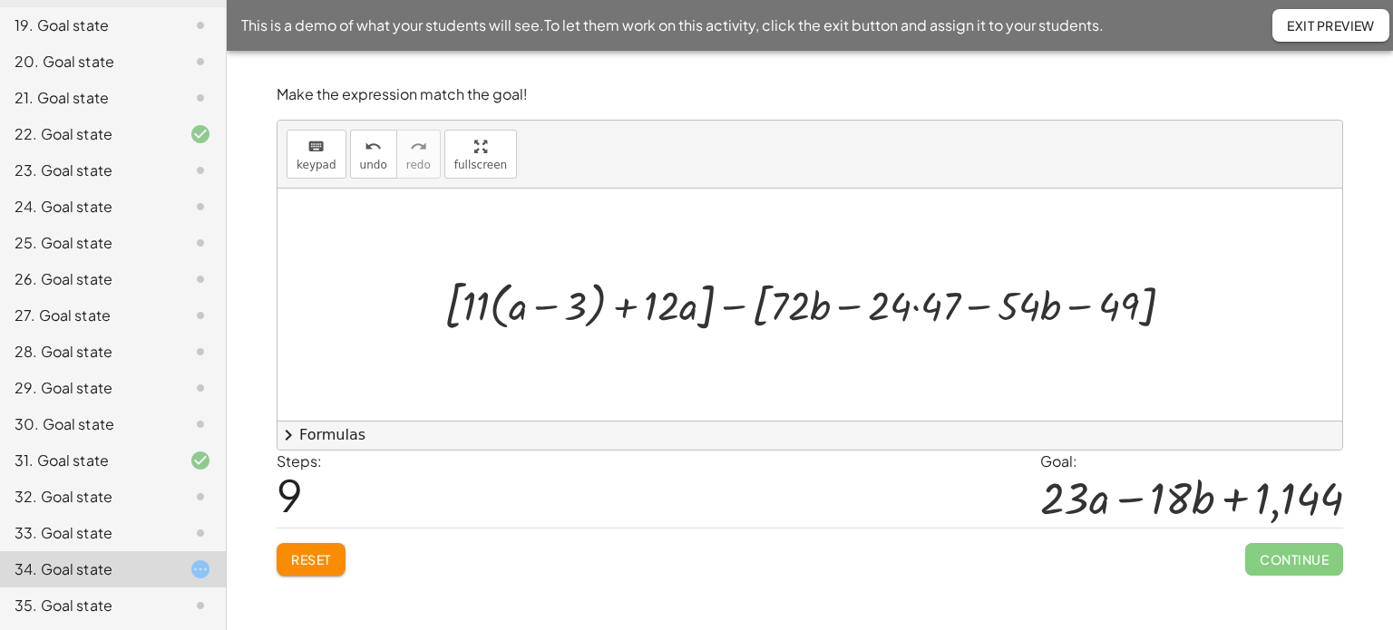
click at [919, 306] on div at bounding box center [816, 304] width 763 height 67
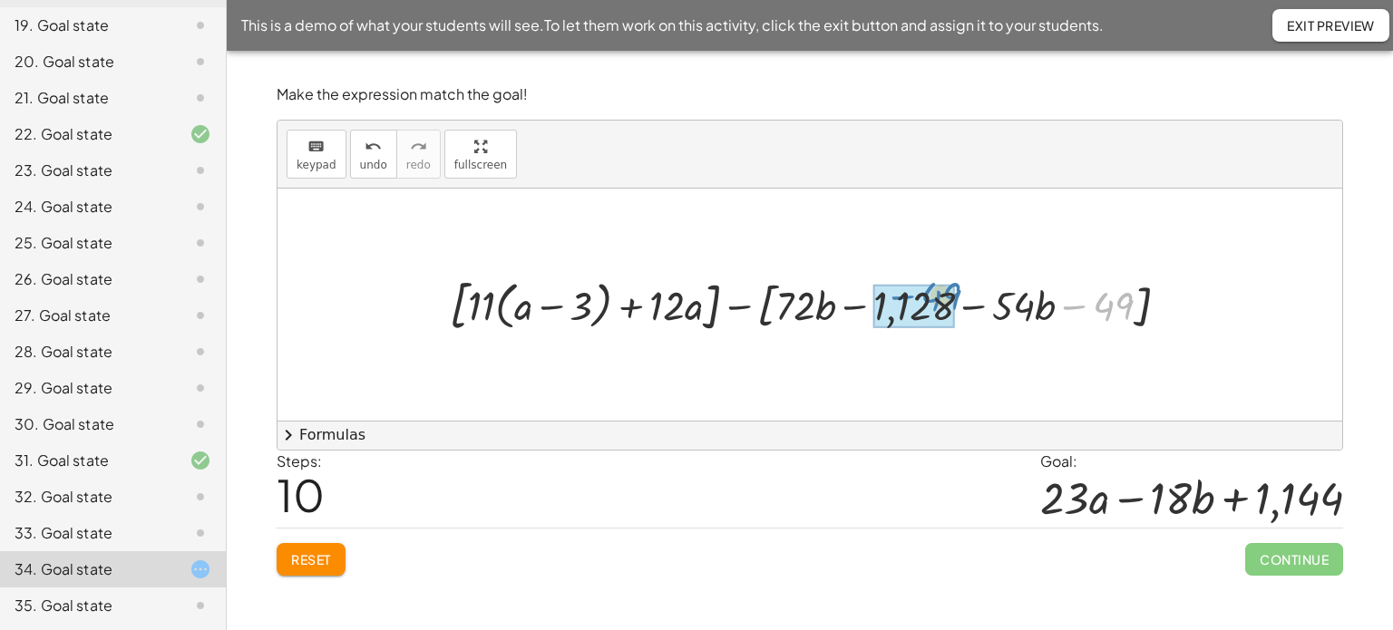
drag, startPoint x: 1108, startPoint y: 294, endPoint x: 936, endPoint y: 286, distance: 172.5
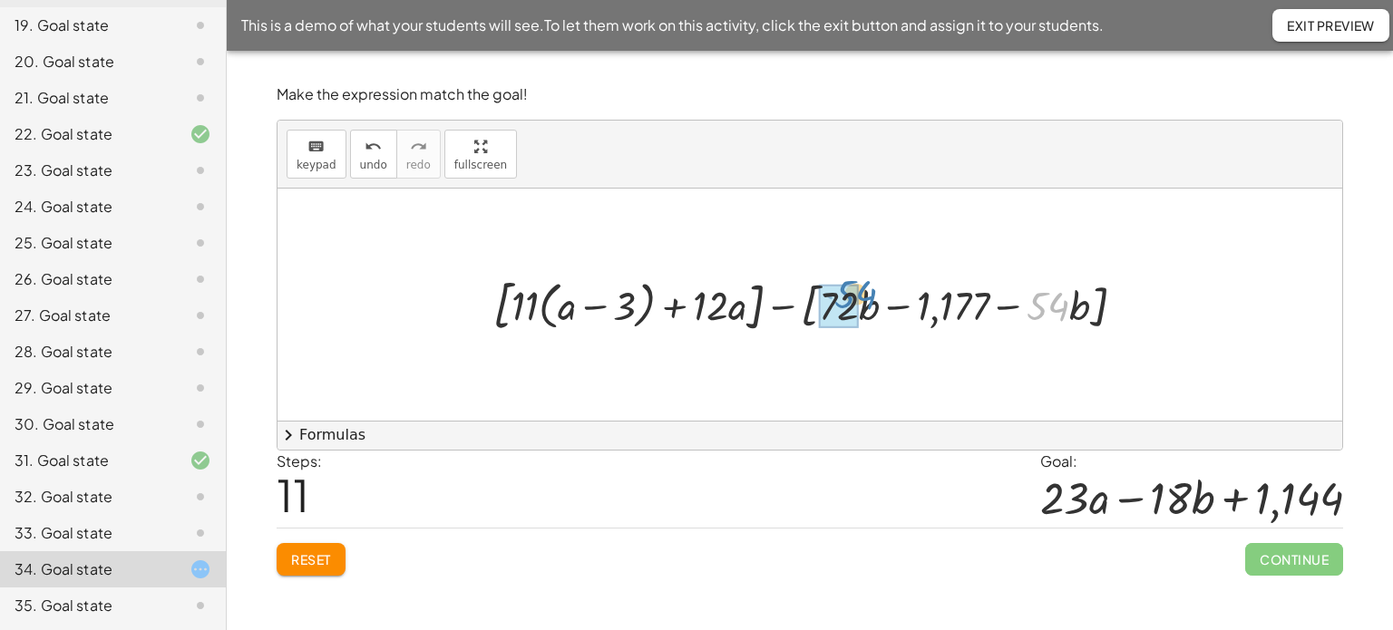
drag, startPoint x: 1059, startPoint y: 305, endPoint x: 867, endPoint y: 295, distance: 192.5
click at [867, 295] on div at bounding box center [816, 304] width 664 height 67
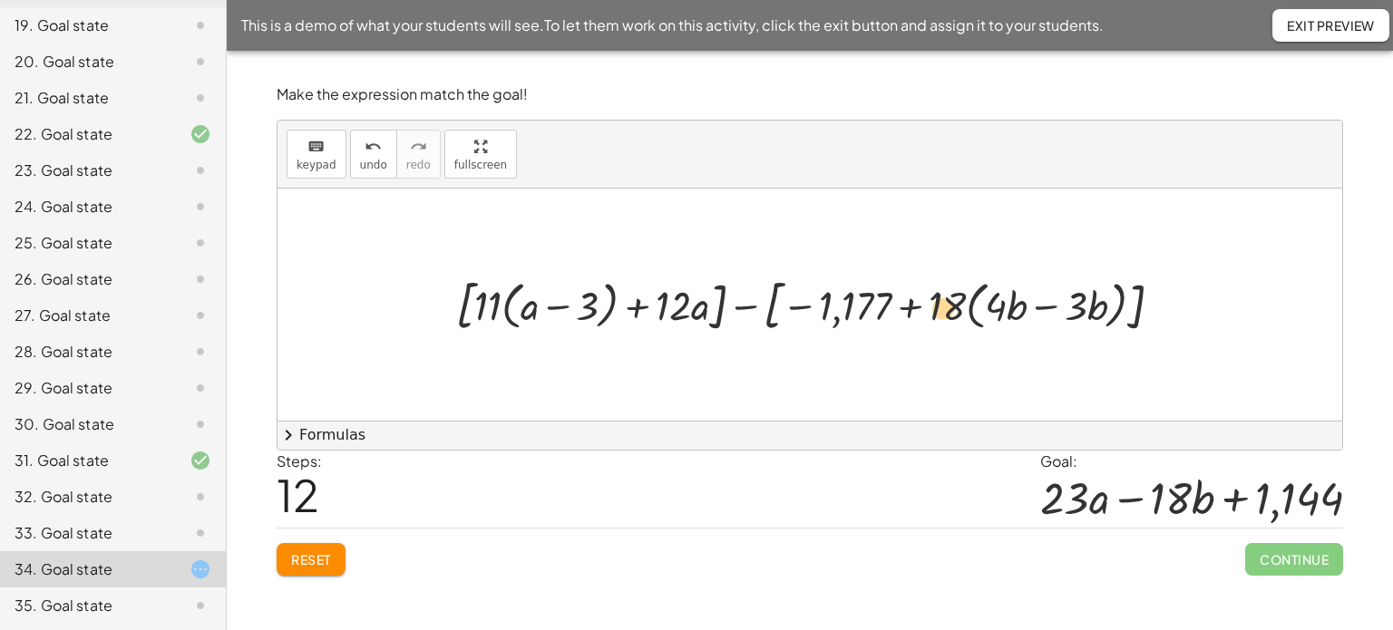
click at [954, 311] on div at bounding box center [816, 304] width 739 height 67
click at [1043, 307] on div at bounding box center [816, 304] width 739 height 67
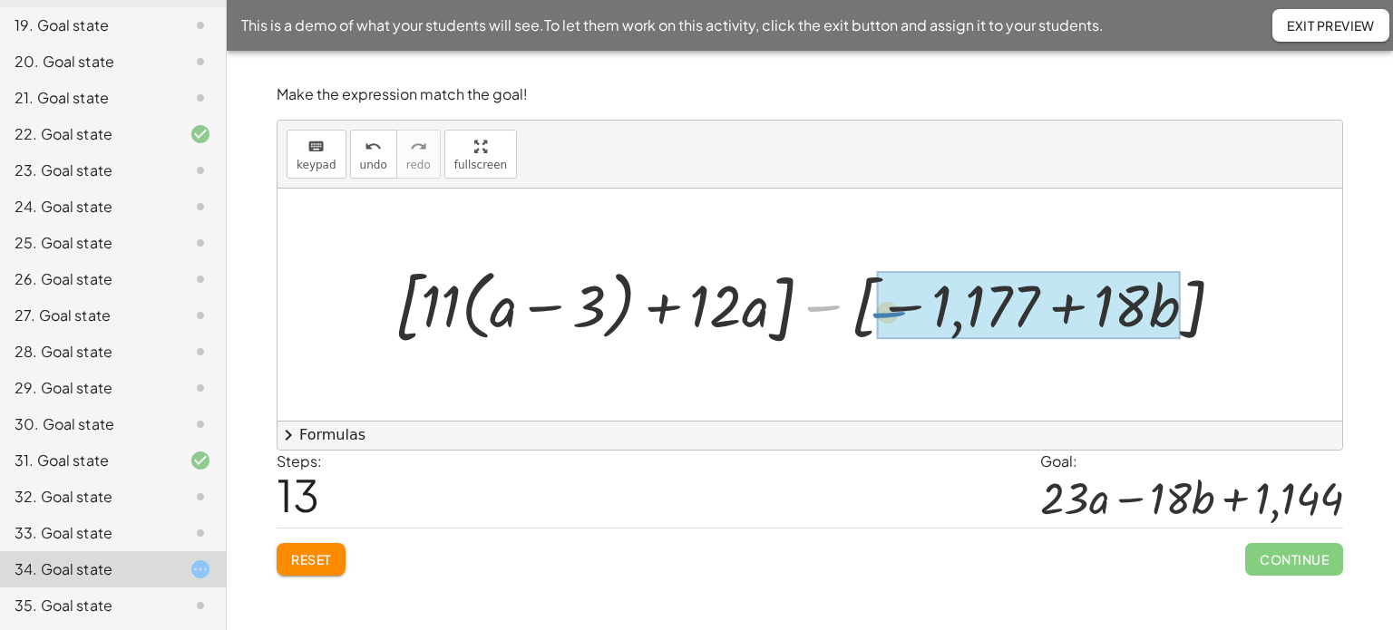
drag, startPoint x: 827, startPoint y: 306, endPoint x: 878, endPoint y: 310, distance: 51.0
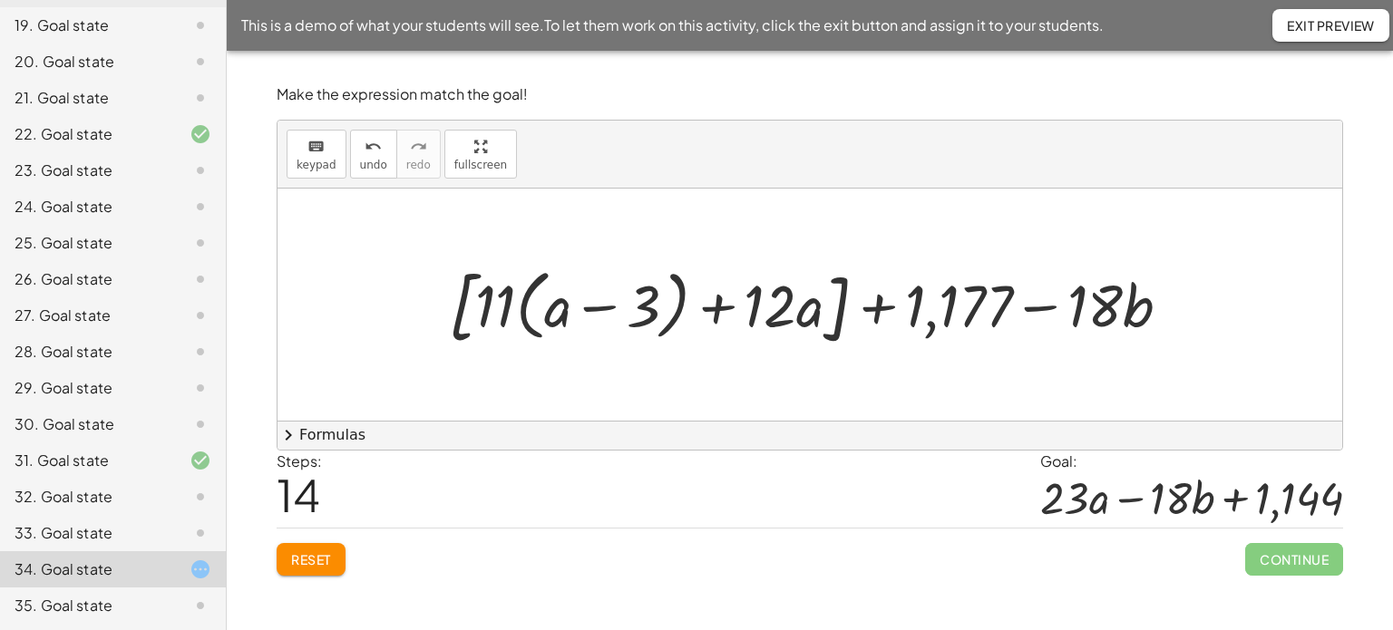
click at [837, 329] on div at bounding box center [817, 305] width 754 height 94
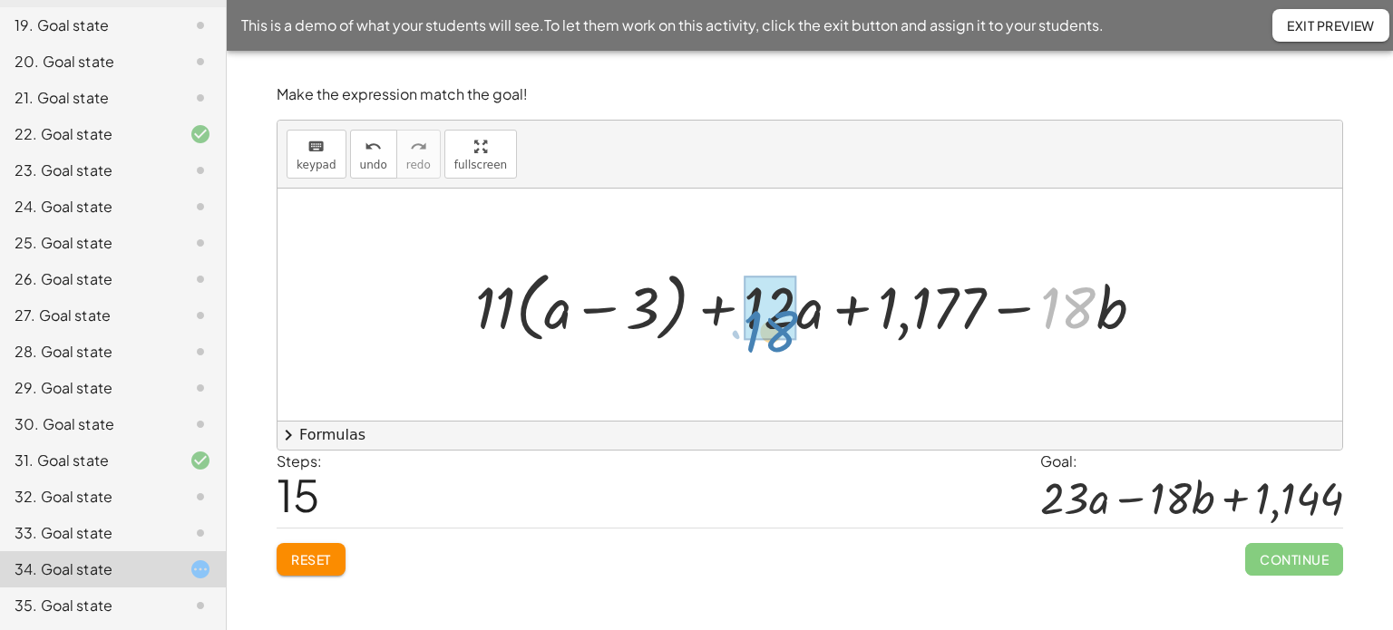
drag, startPoint x: 1058, startPoint y: 304, endPoint x: 756, endPoint y: 326, distance: 302.7
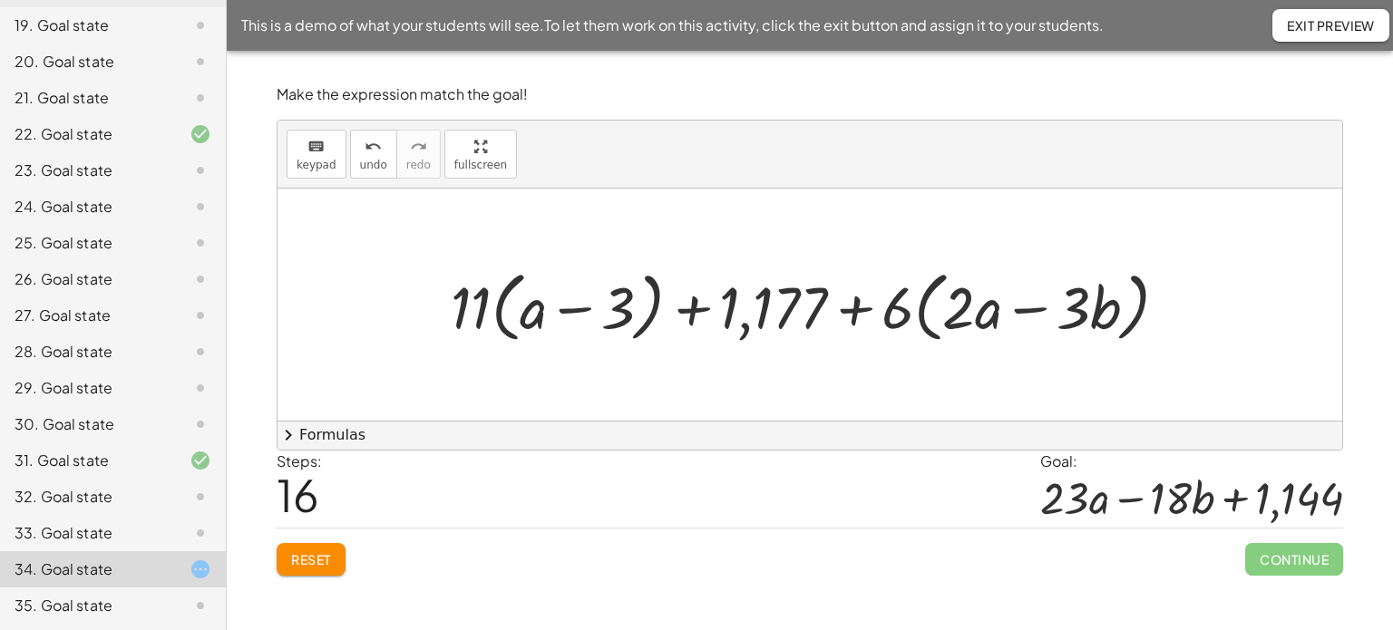
click at [1032, 313] on div at bounding box center [817, 305] width 750 height 86
click at [369, 152] on icon "undo" at bounding box center [373, 147] width 17 height 22
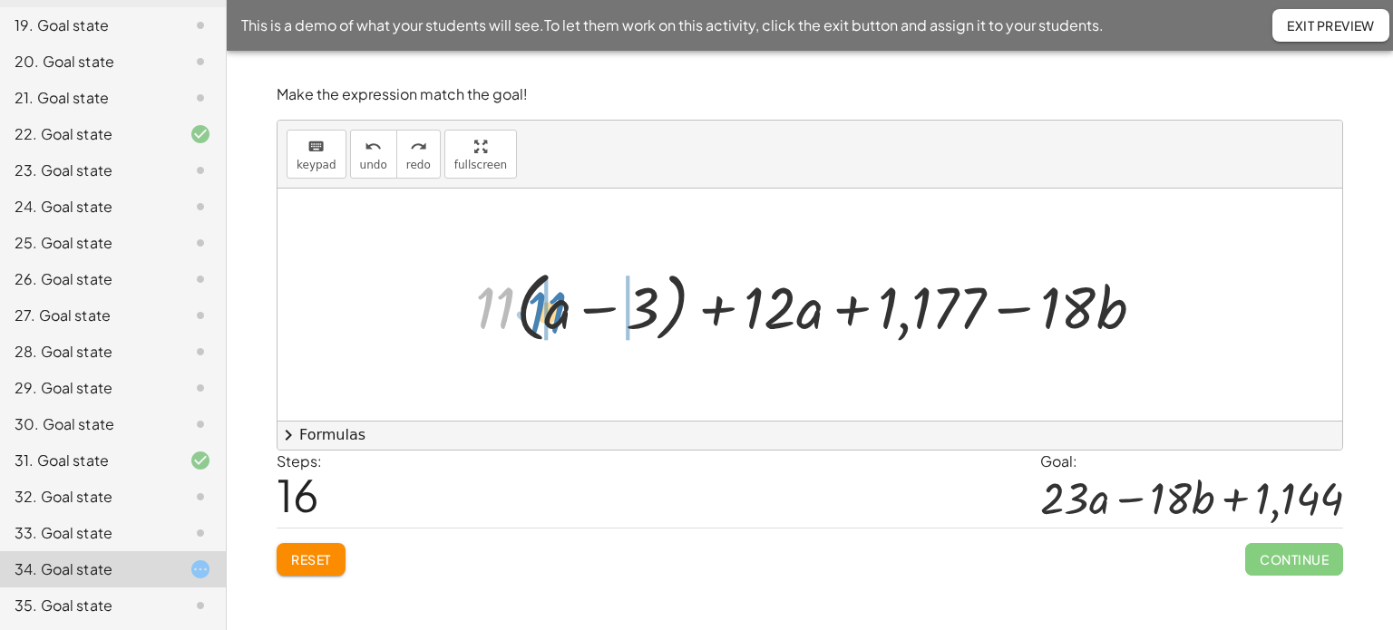
drag, startPoint x: 499, startPoint y: 304, endPoint x: 552, endPoint y: 308, distance: 53.7
click at [552, 308] on div at bounding box center [816, 305] width 701 height 86
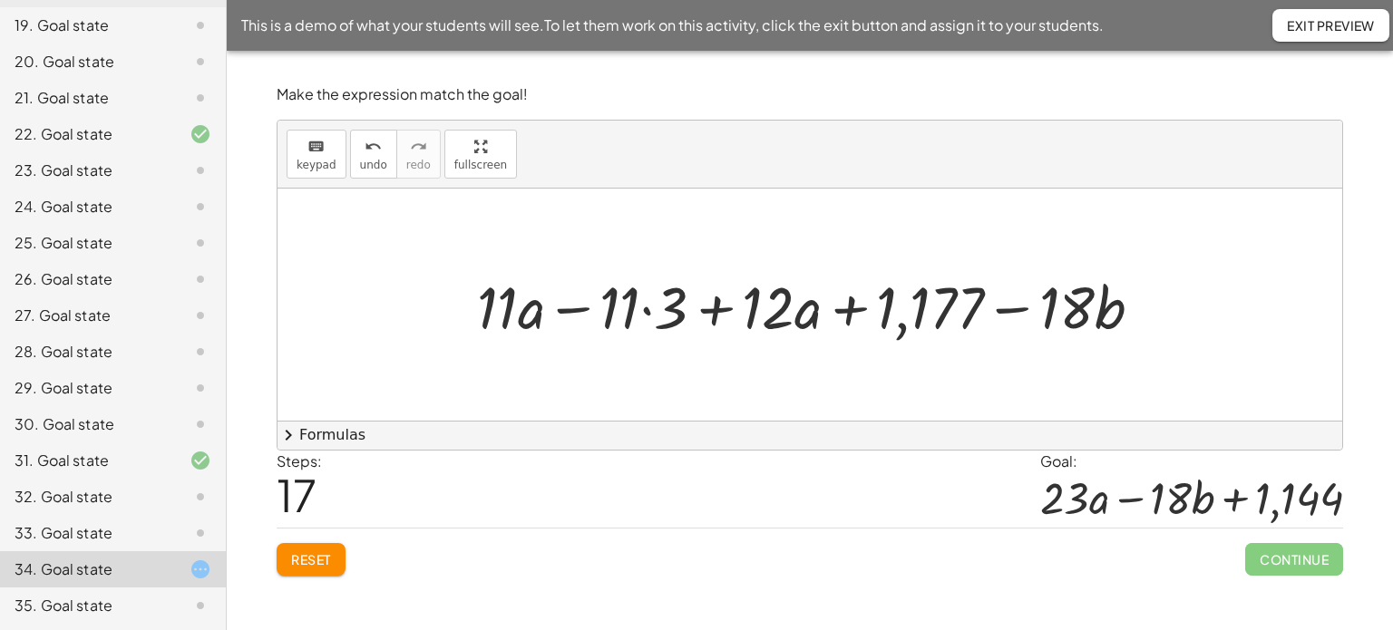
click at [647, 307] on div at bounding box center [817, 305] width 698 height 77
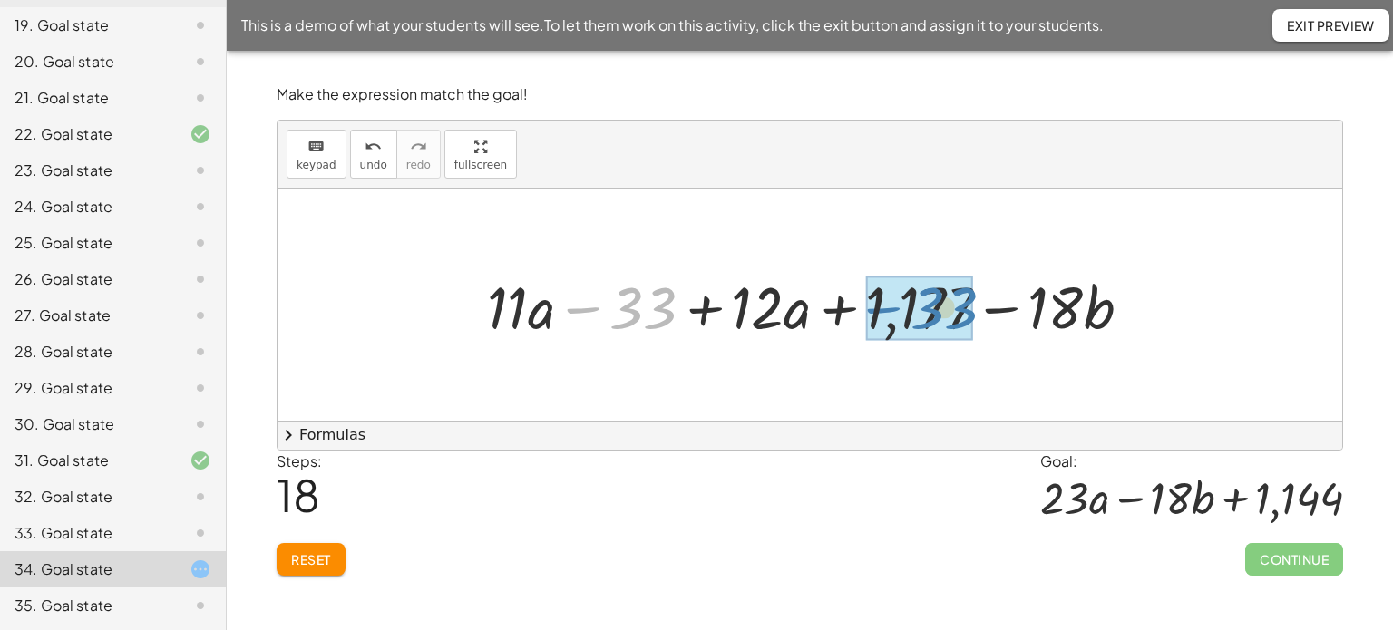
drag, startPoint x: 624, startPoint y: 307, endPoint x: 924, endPoint y: 307, distance: 300.1
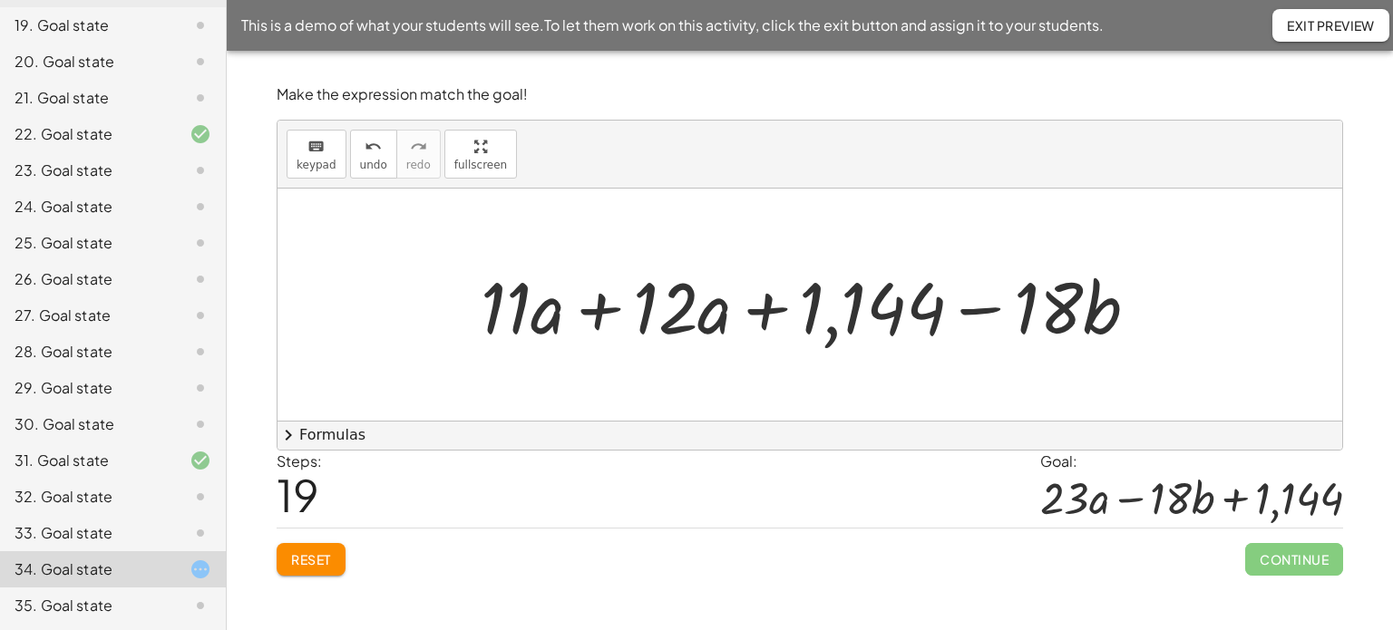
click at [589, 307] on div at bounding box center [817, 304] width 690 height 93
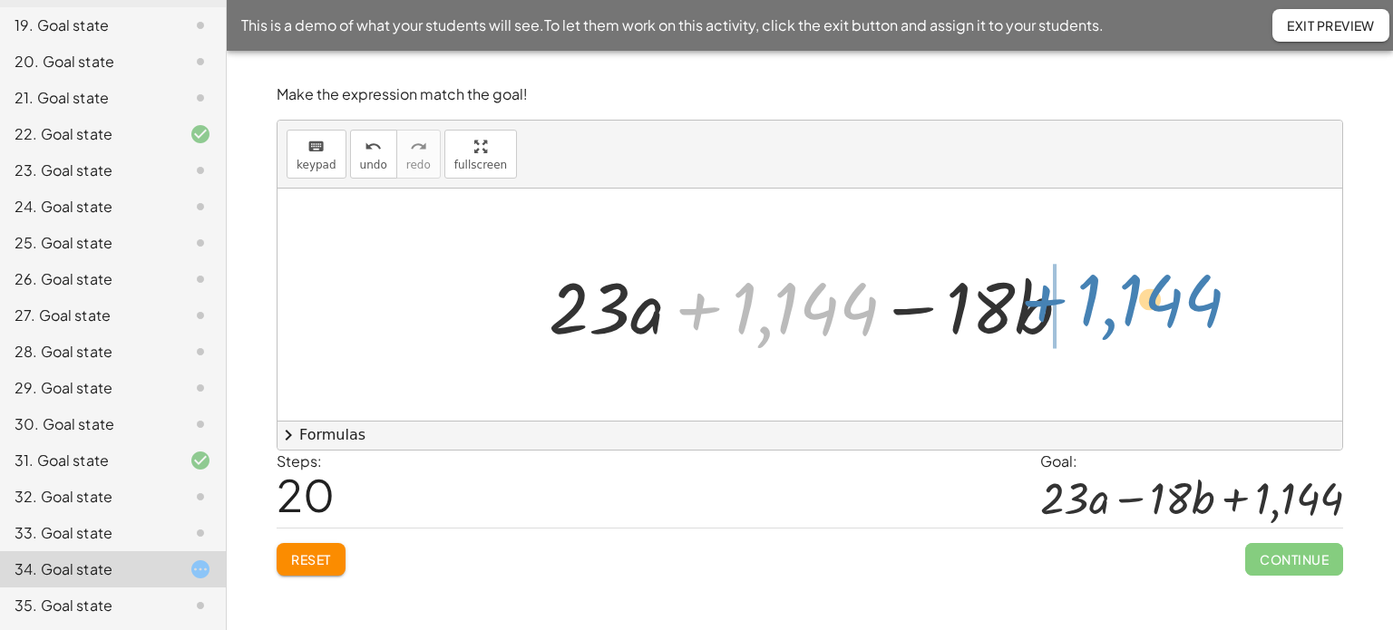
drag, startPoint x: 801, startPoint y: 312, endPoint x: 1146, endPoint y: 305, distance: 345.6
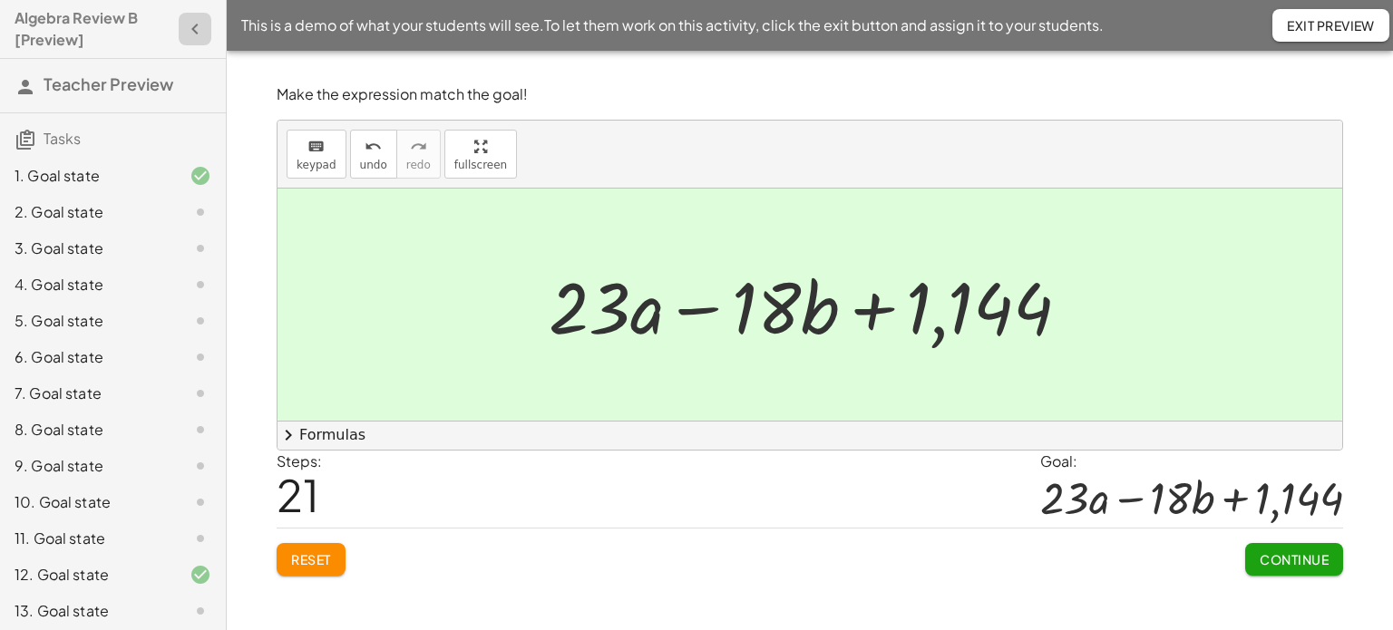
click at [184, 27] on icon "button" at bounding box center [195, 29] width 22 height 22
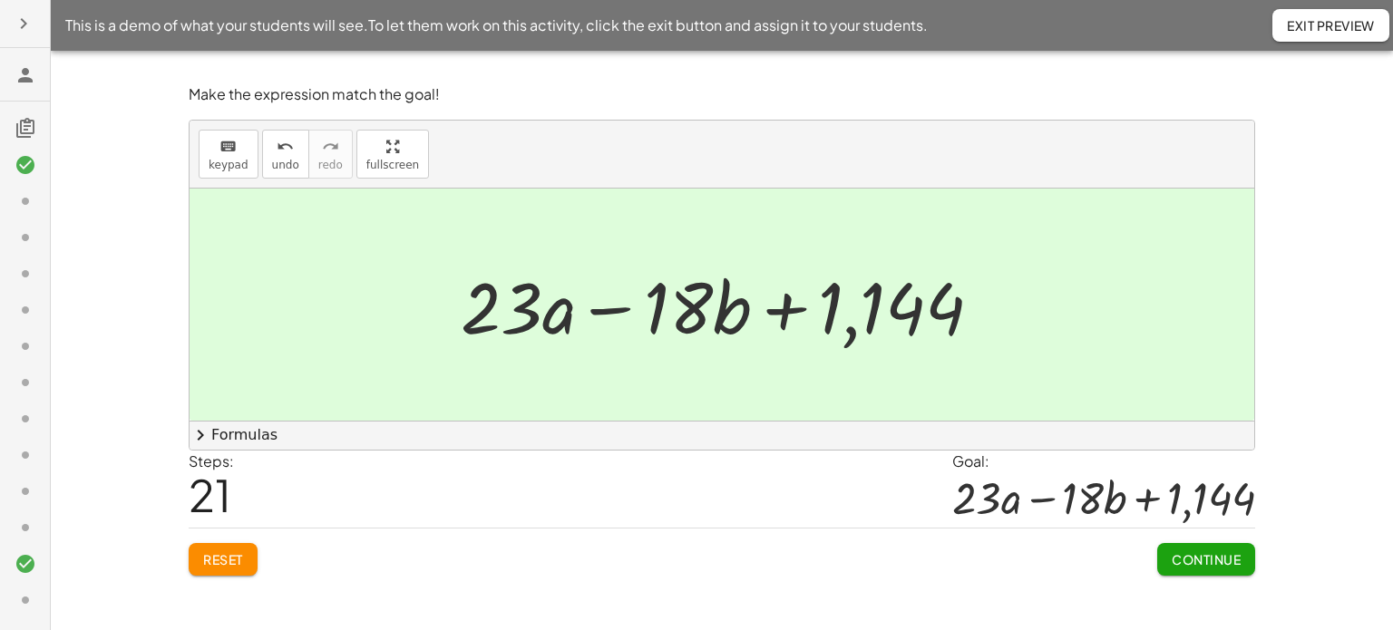
click at [1323, 25] on span "Exit Preview" at bounding box center [1331, 25] width 88 height 16
